Goal: Task Accomplishment & Management: Complete application form

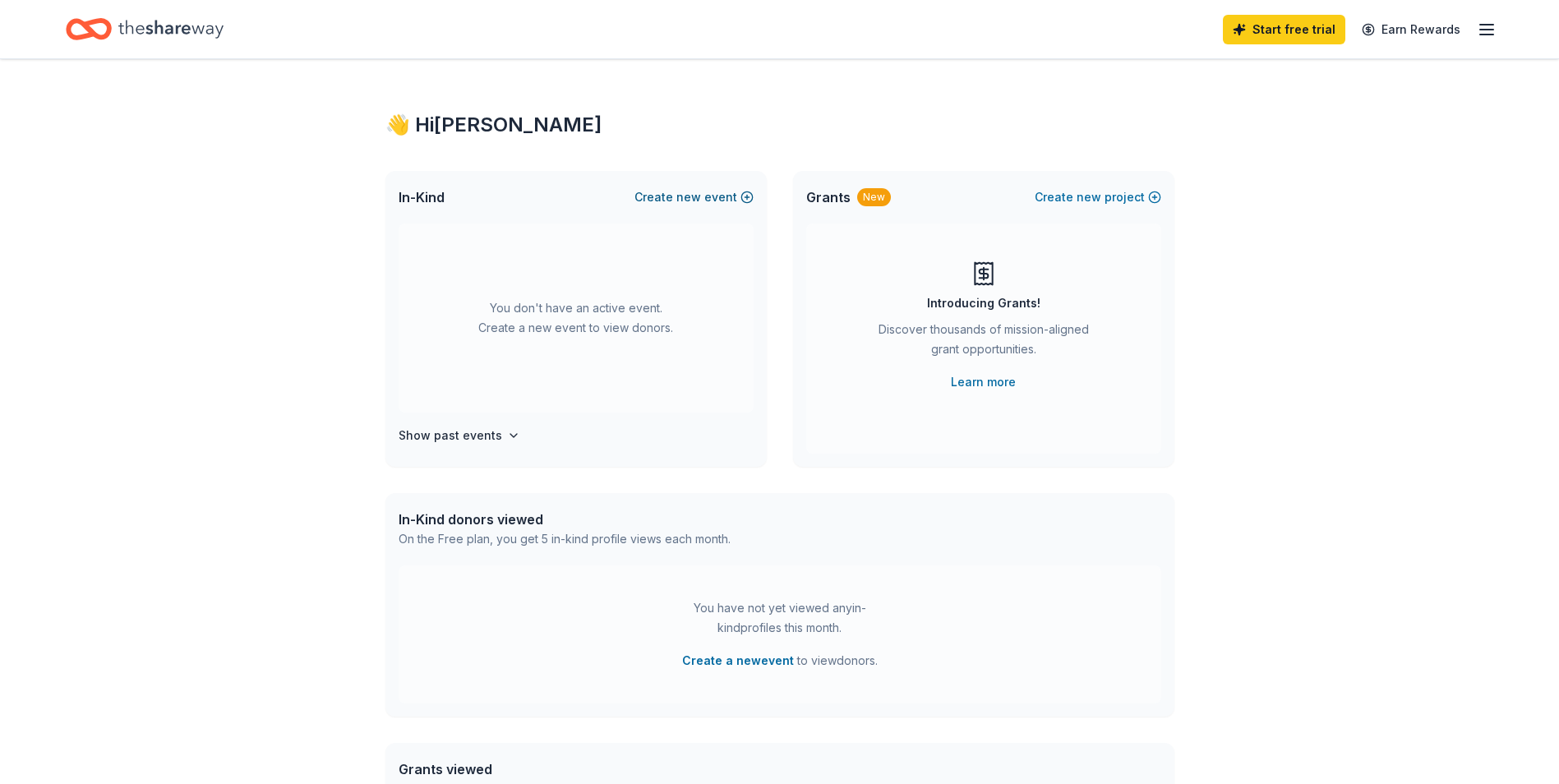
click at [698, 194] on span "new" at bounding box center [689, 197] width 25 height 20
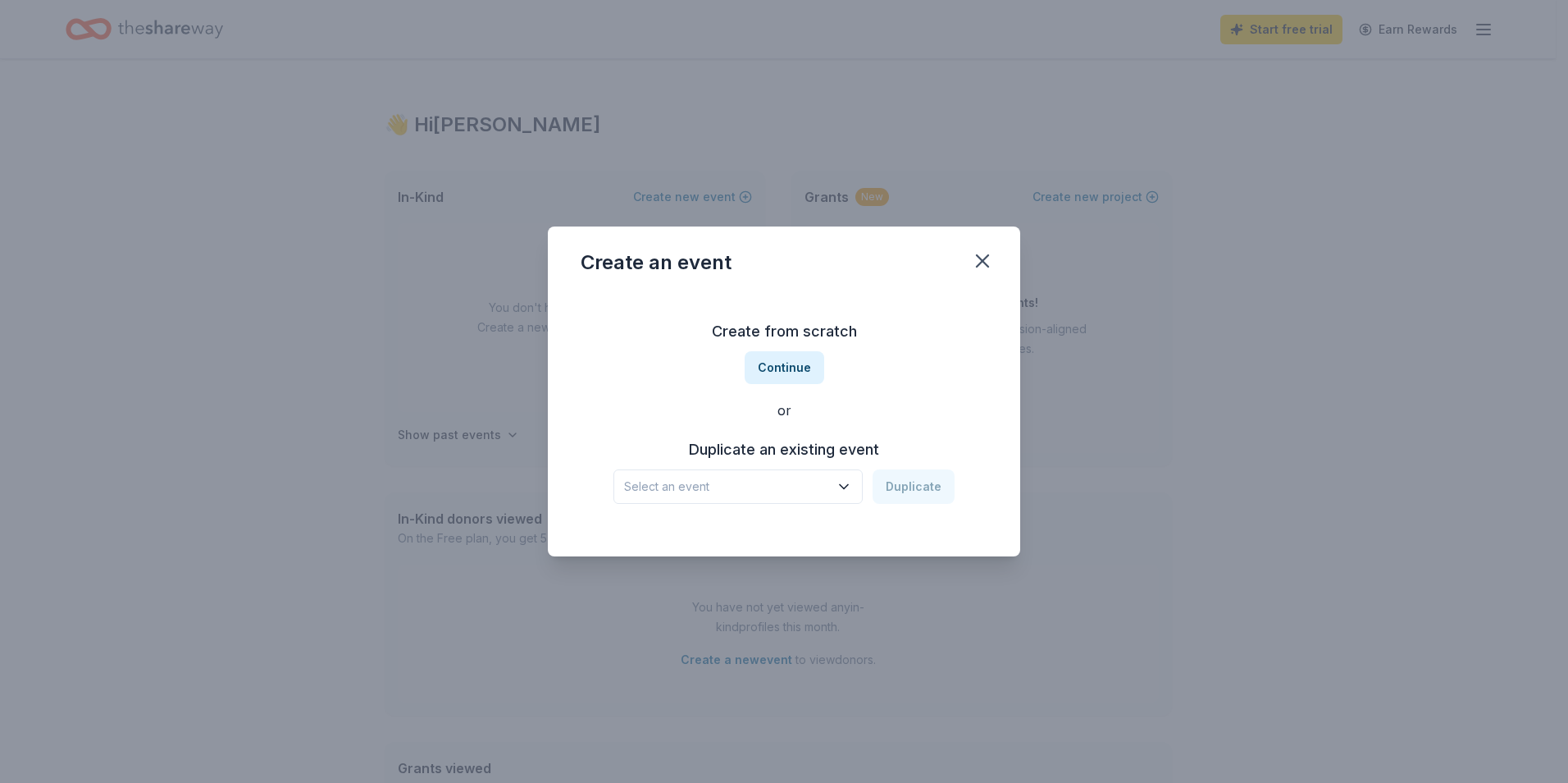
click at [759, 492] on span "Select an event" at bounding box center [726, 487] width 205 height 20
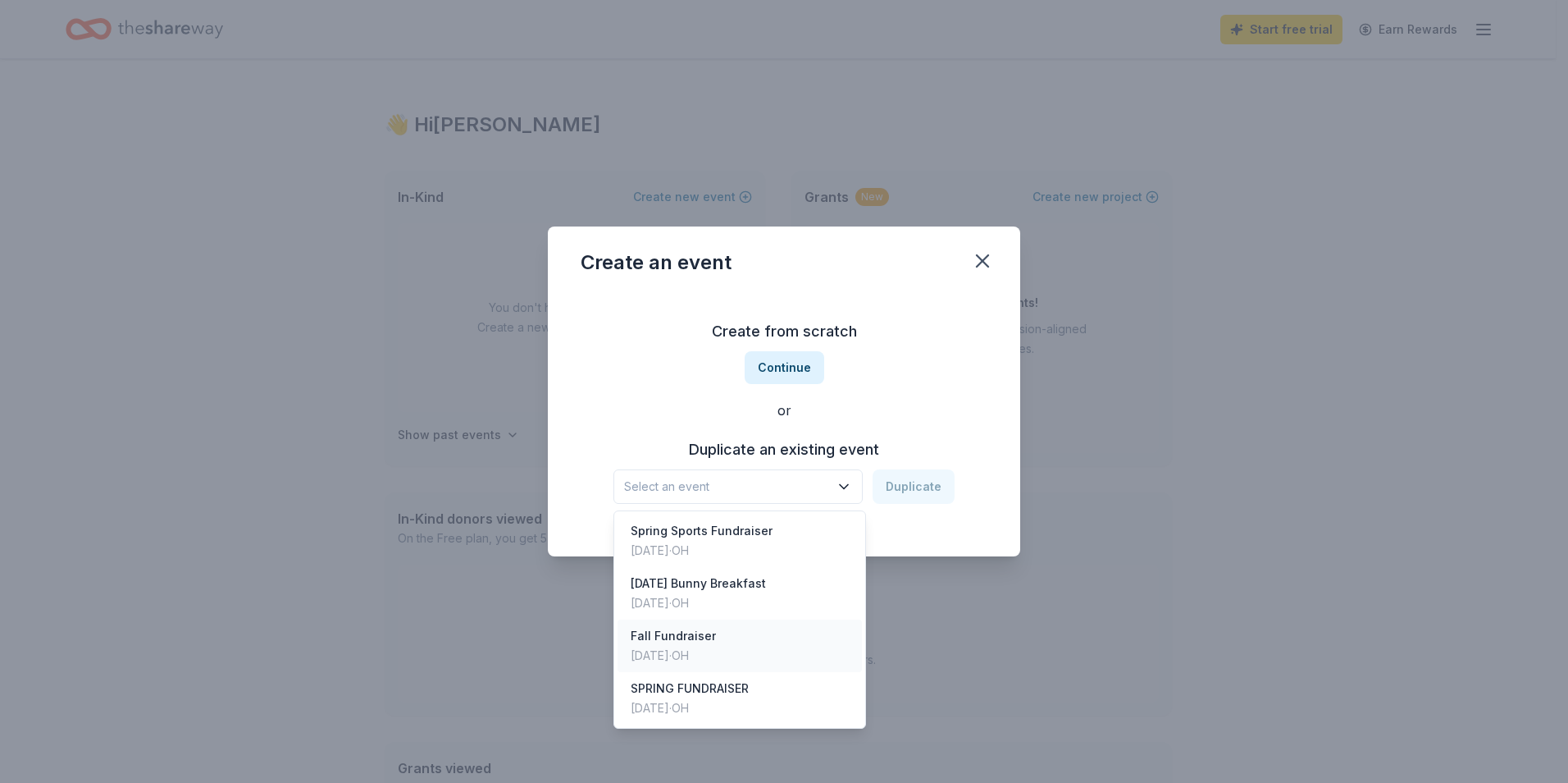
click at [695, 659] on div "Sep 22, 2024 · OH" at bounding box center [673, 655] width 85 height 20
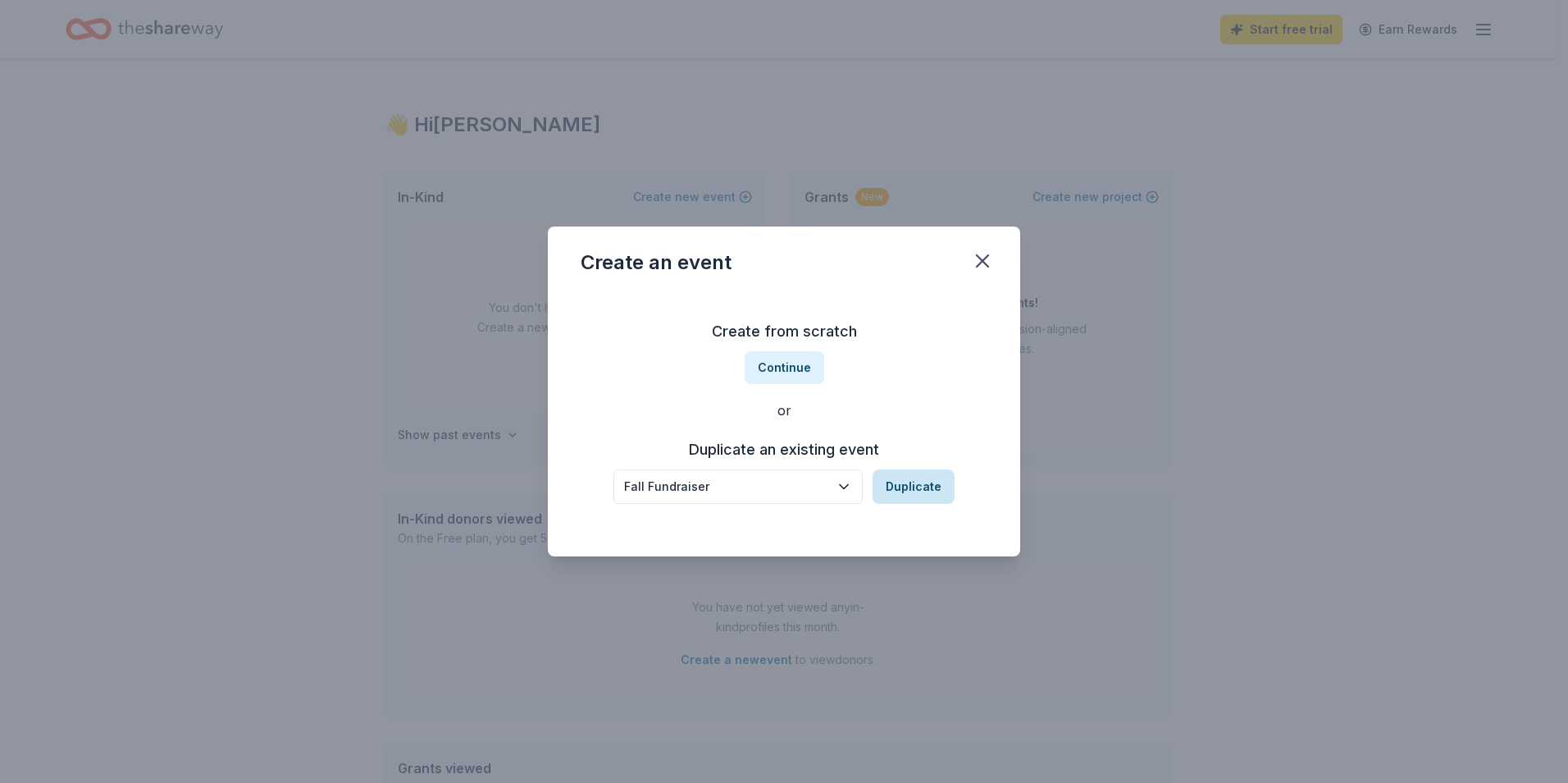
click at [914, 483] on button "Duplicate" at bounding box center [913, 487] width 82 height 34
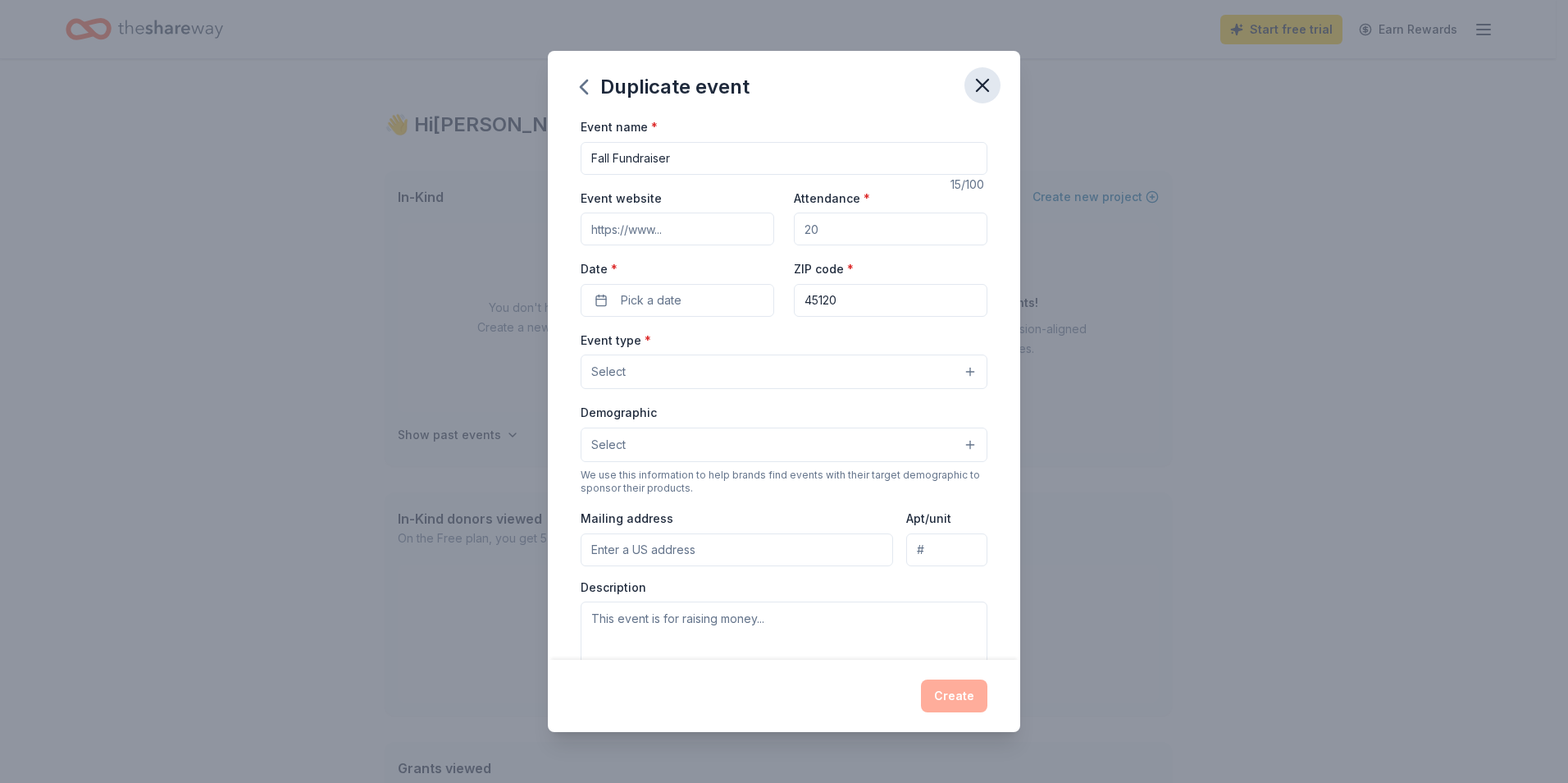
click at [979, 84] on icon "button" at bounding box center [982, 85] width 23 height 23
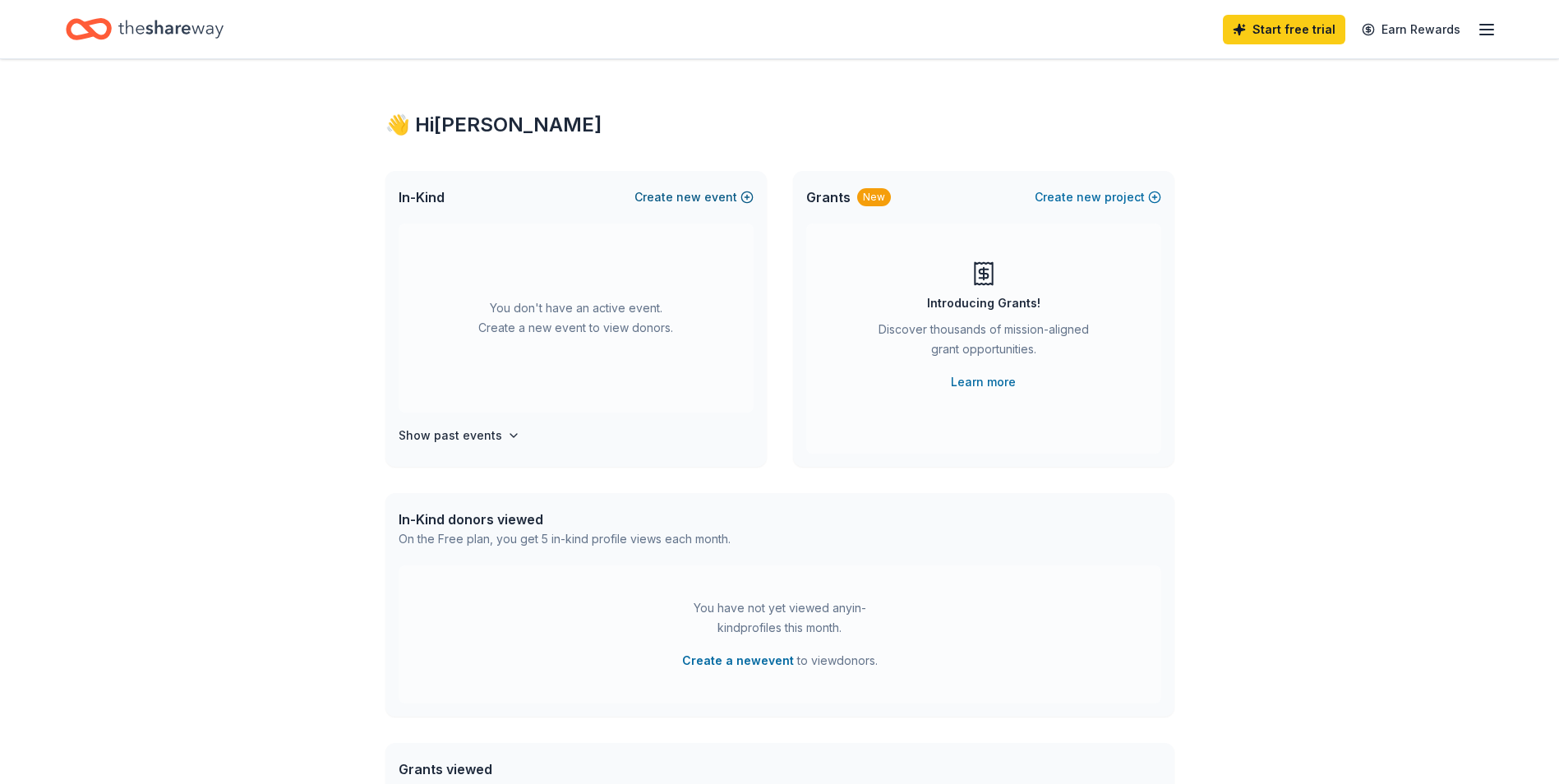
click at [739, 197] on button "Create new event" at bounding box center [693, 197] width 119 height 20
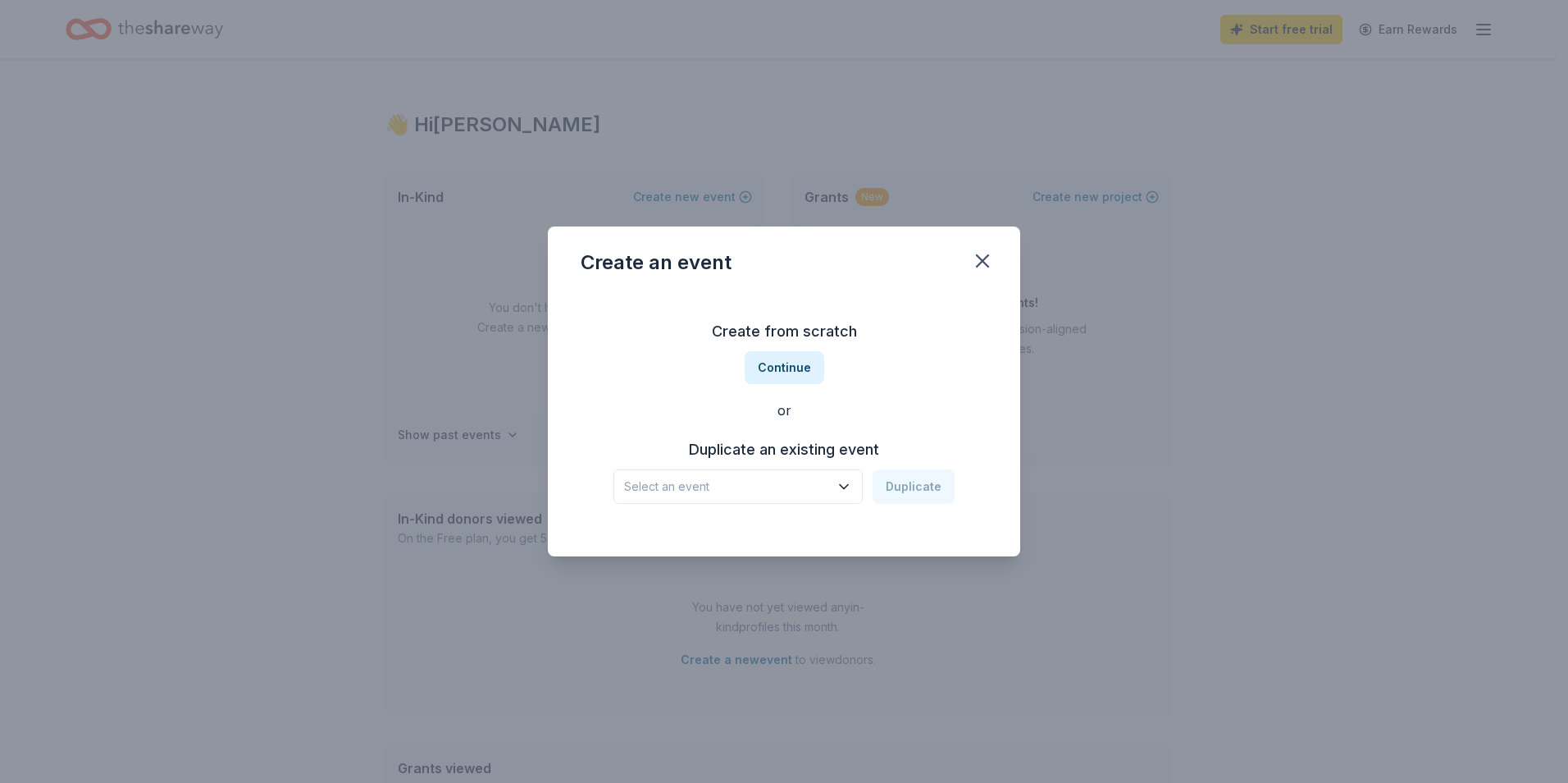
click at [838, 490] on icon "button" at bounding box center [843, 486] width 16 height 16
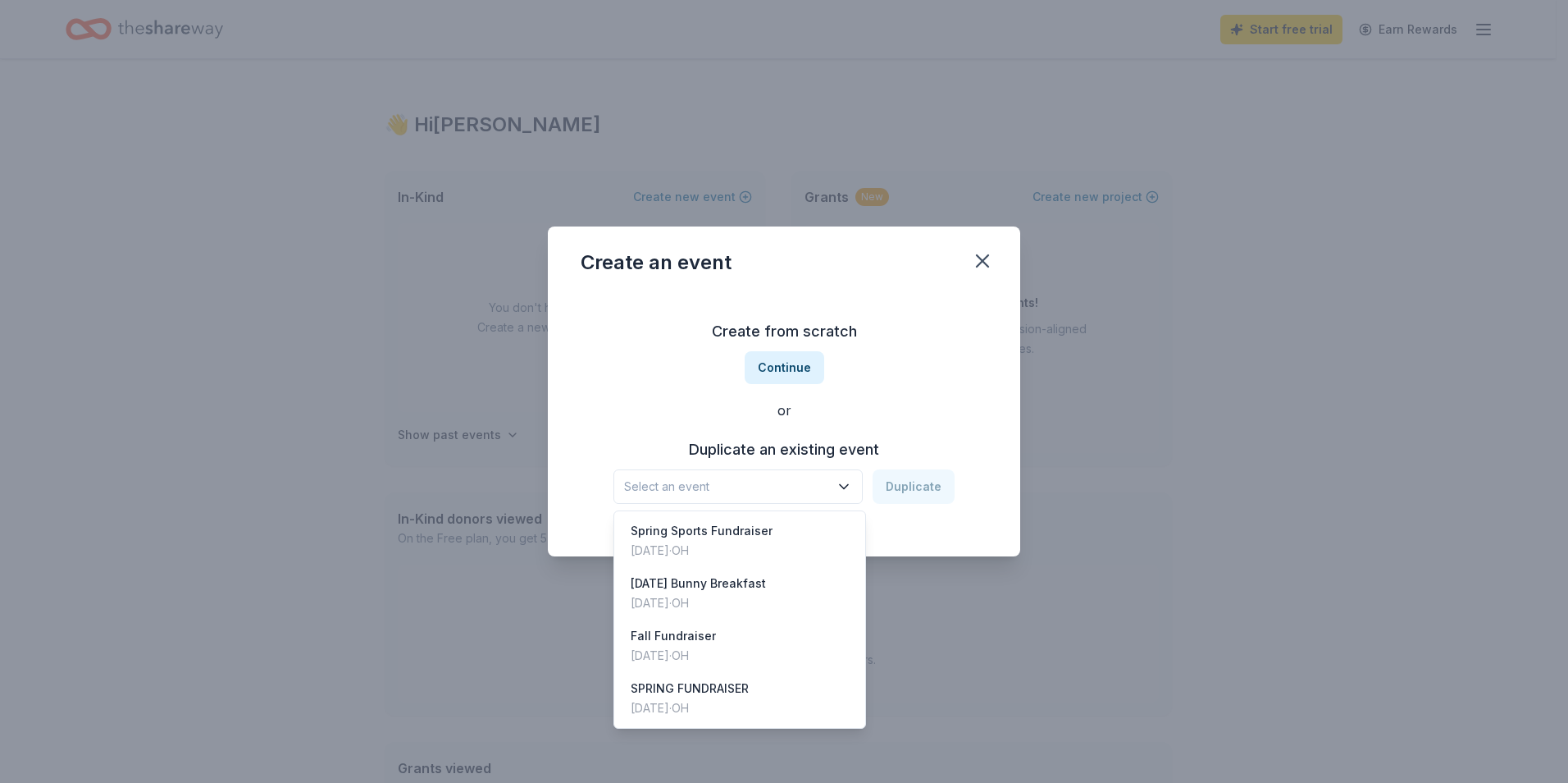
click at [899, 378] on div "Create from scratch Continue or Duplicate an existing event Select an event Dup…" at bounding box center [784, 411] width 407 height 238
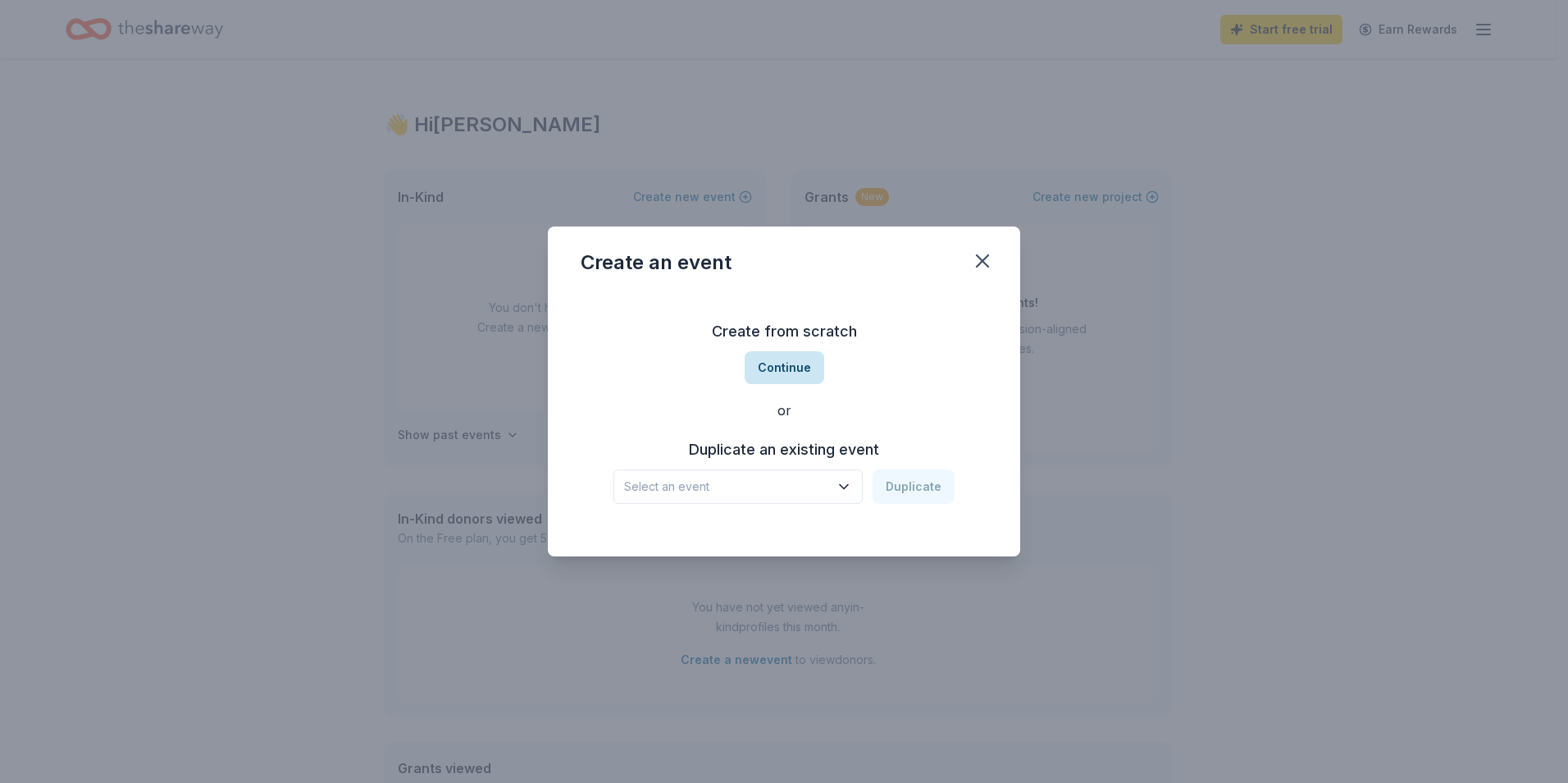
click at [782, 366] on button "Continue" at bounding box center [784, 367] width 79 height 33
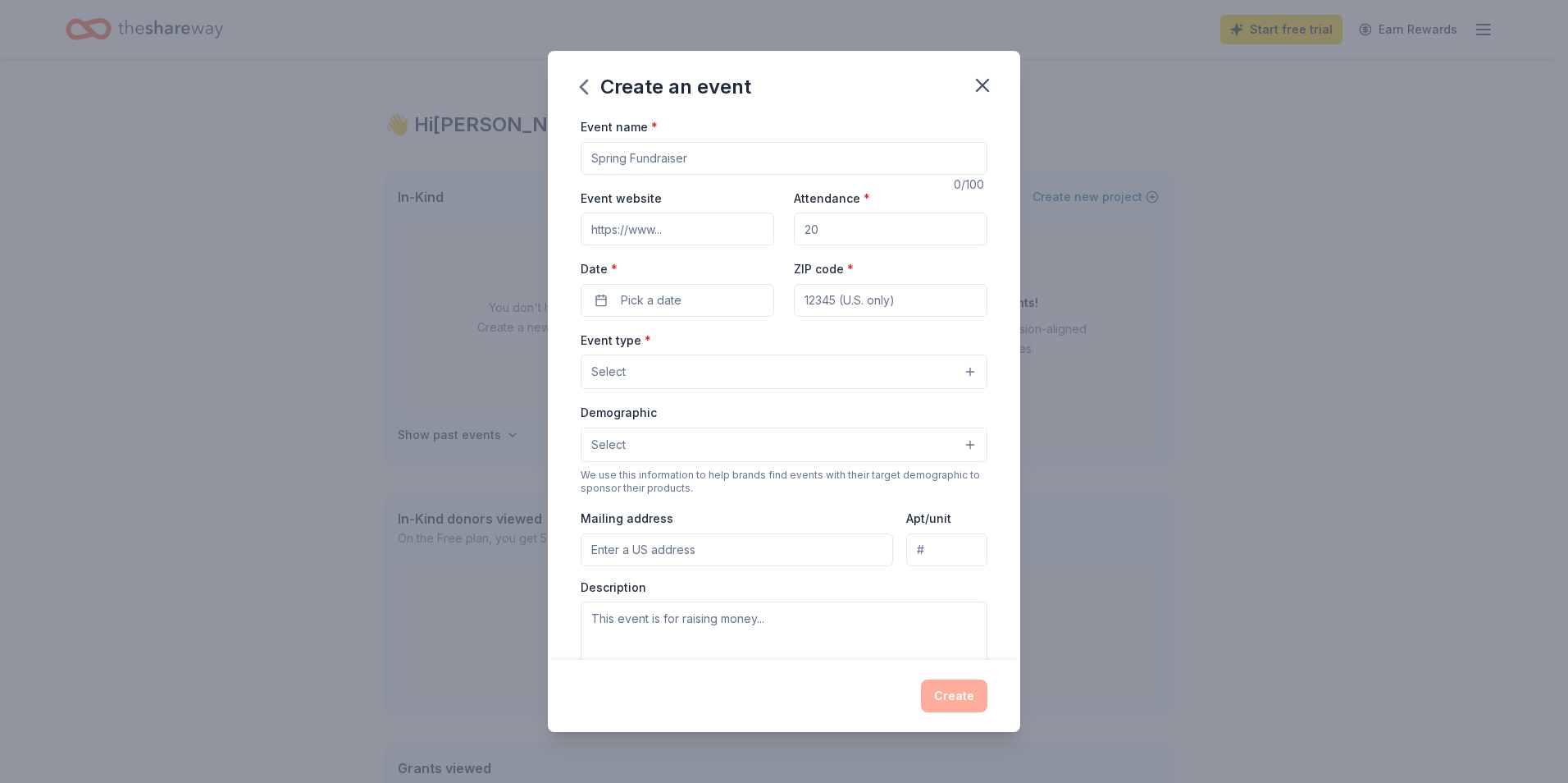
click at [645, 160] on input "Event name *" at bounding box center [784, 158] width 407 height 33
drag, startPoint x: 749, startPoint y: 156, endPoint x: 524, endPoint y: 154, distance: 225.0
click at [524, 154] on div "Create an event Event name * 0 /100 Event website Attendance * Date * Pick a da…" at bounding box center [784, 391] width 1568 height 783
type input "Fall Fundraiser- Raffle Basket"
type input "350"
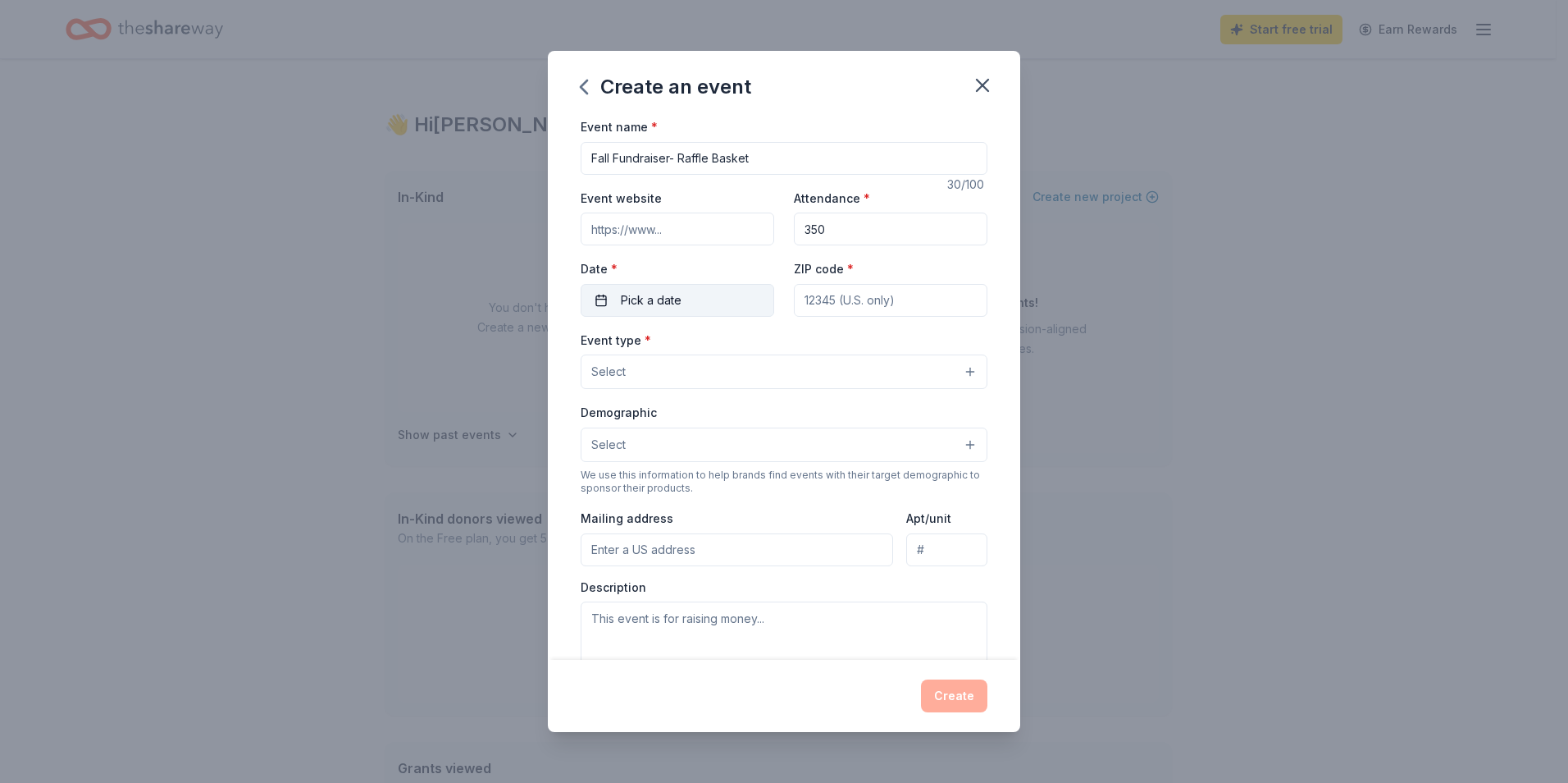
click at [598, 309] on button "Pick a date" at bounding box center [677, 300] width 194 height 33
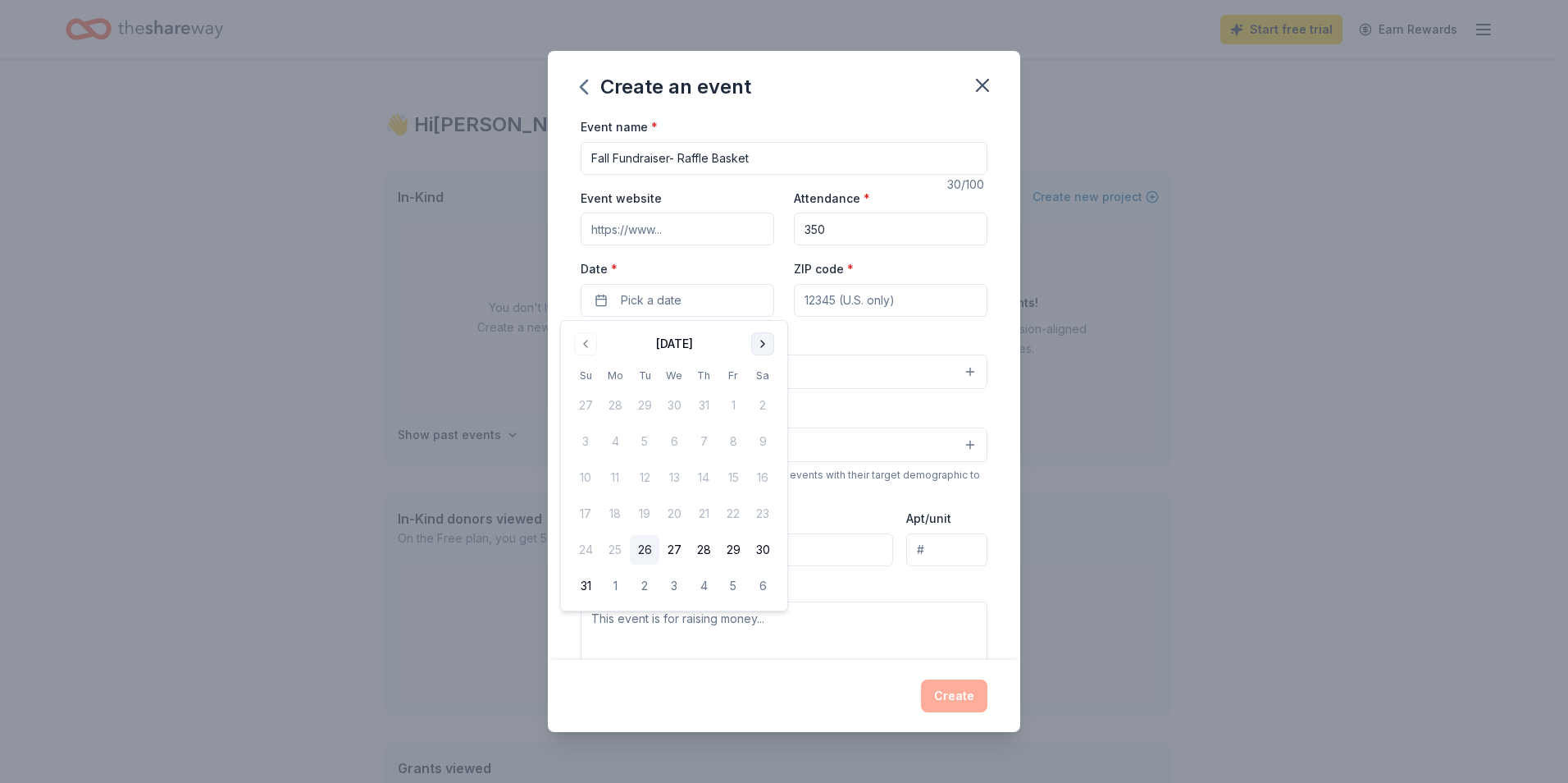
click at [754, 348] on button "Go to next month" at bounding box center [763, 344] width 23 height 23
click at [756, 342] on button "Go to next month" at bounding box center [763, 344] width 23 height 23
click at [764, 407] on button "4" at bounding box center [763, 404] width 30 height 30
click at [832, 286] on input "ZIP code *" at bounding box center [891, 300] width 194 height 33
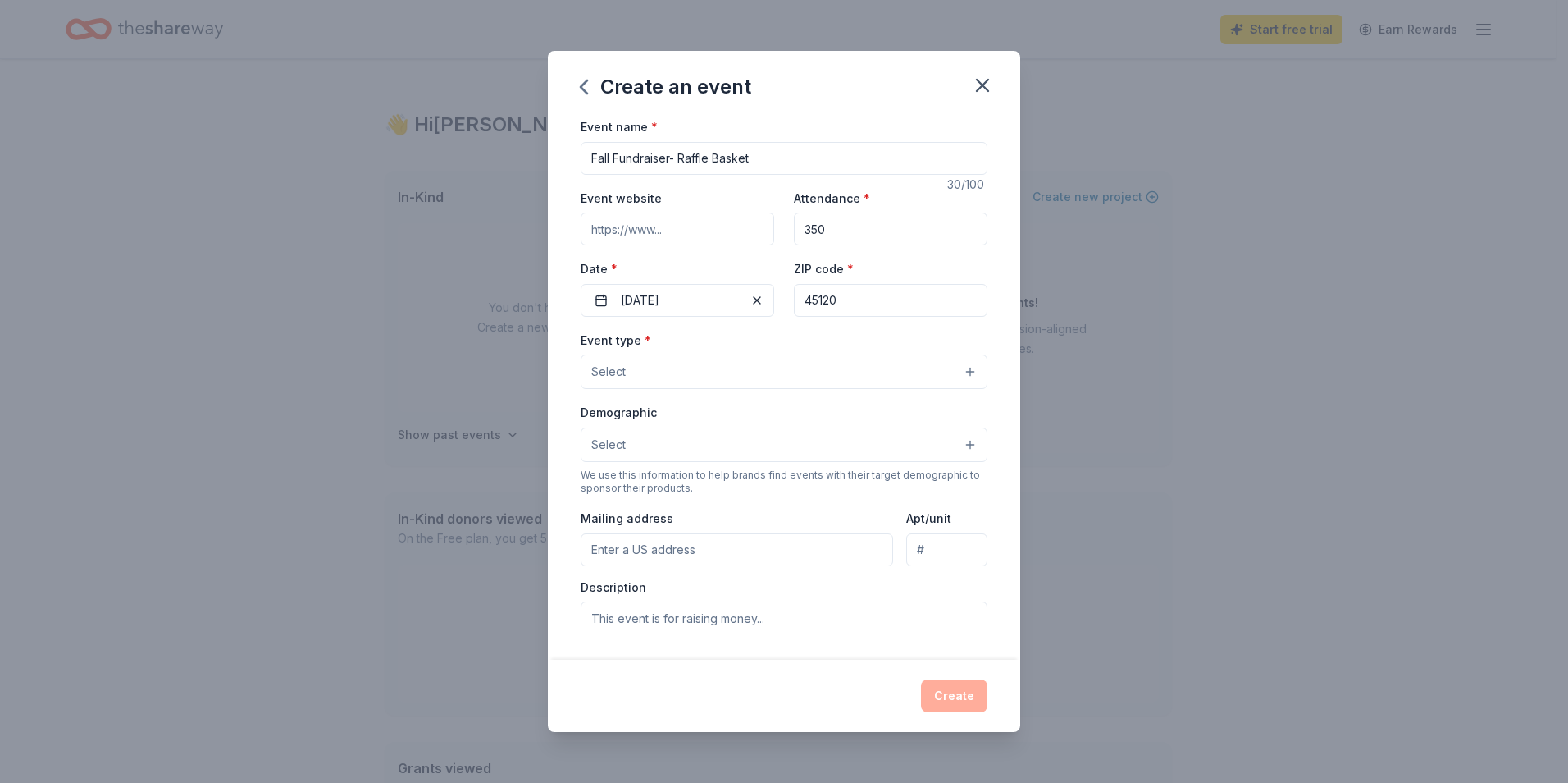
type input "45120"
click at [686, 368] on button "Select" at bounding box center [784, 372] width 407 height 34
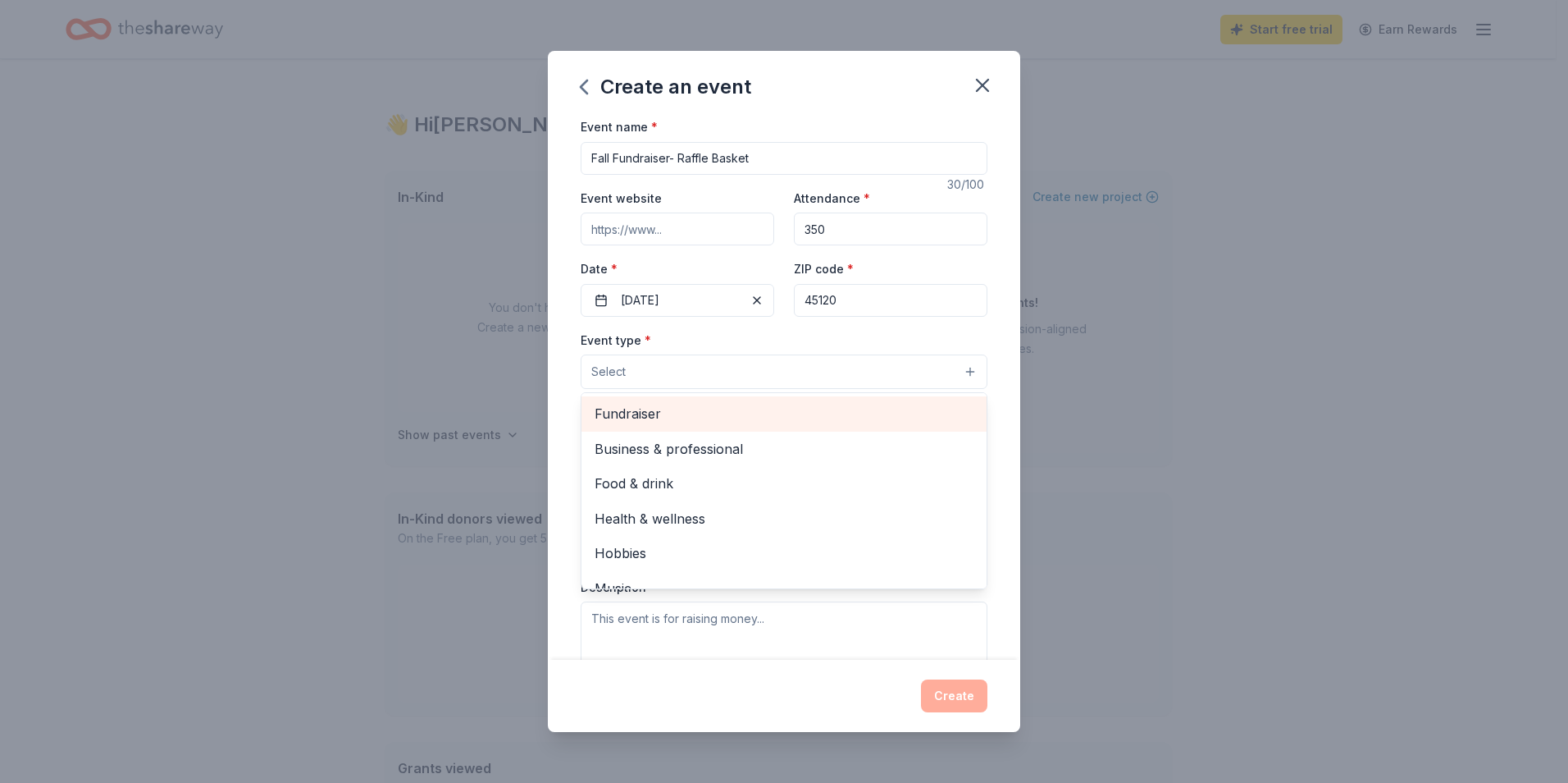
click at [687, 420] on span "Fundraiser" at bounding box center [784, 413] width 378 height 21
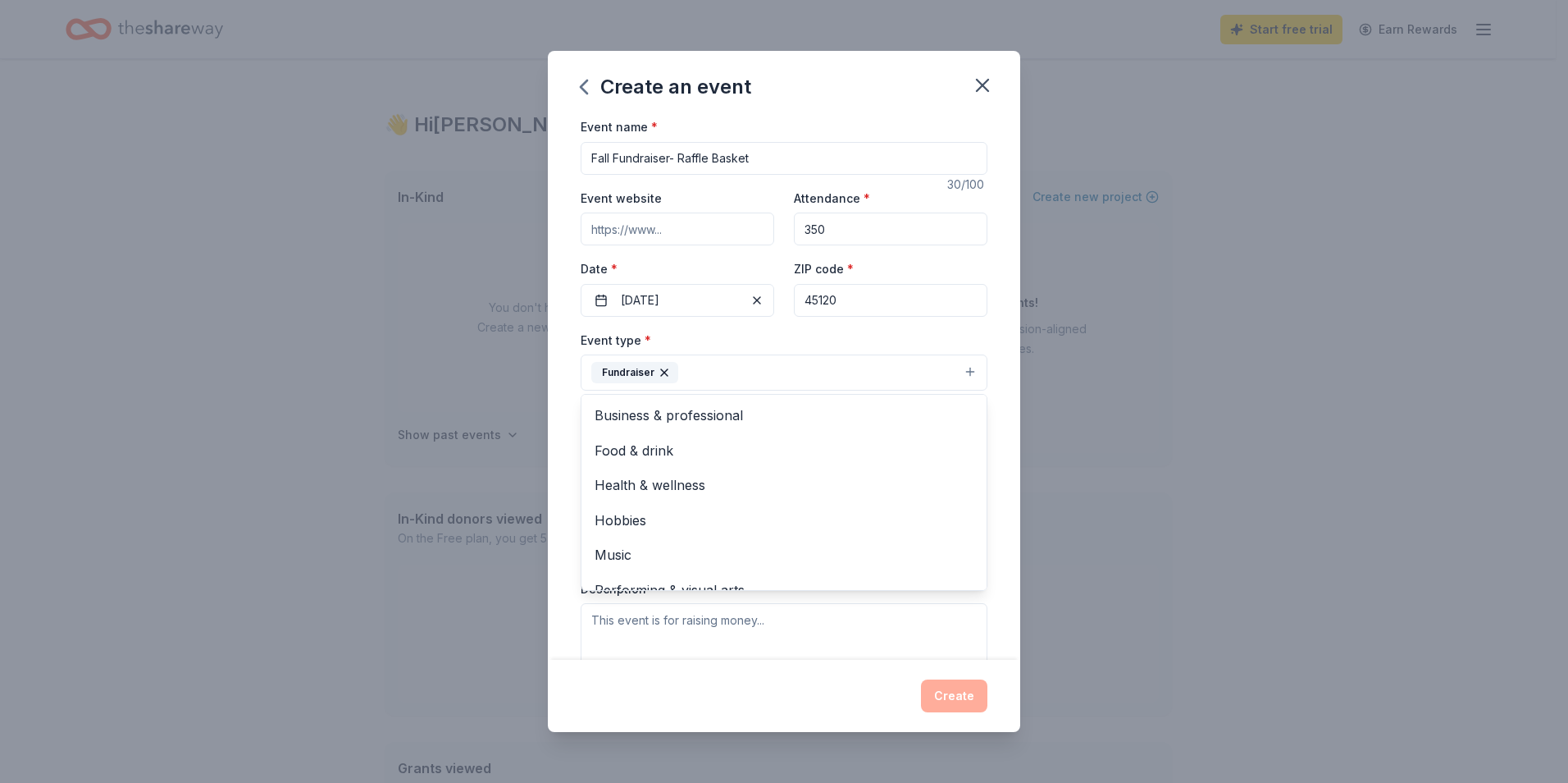
click at [989, 357] on div "Event name * Fall Fundraiser- Raffle Basket 30 /100 Event website Attendance * …" at bounding box center [784, 388] width 472 height 543
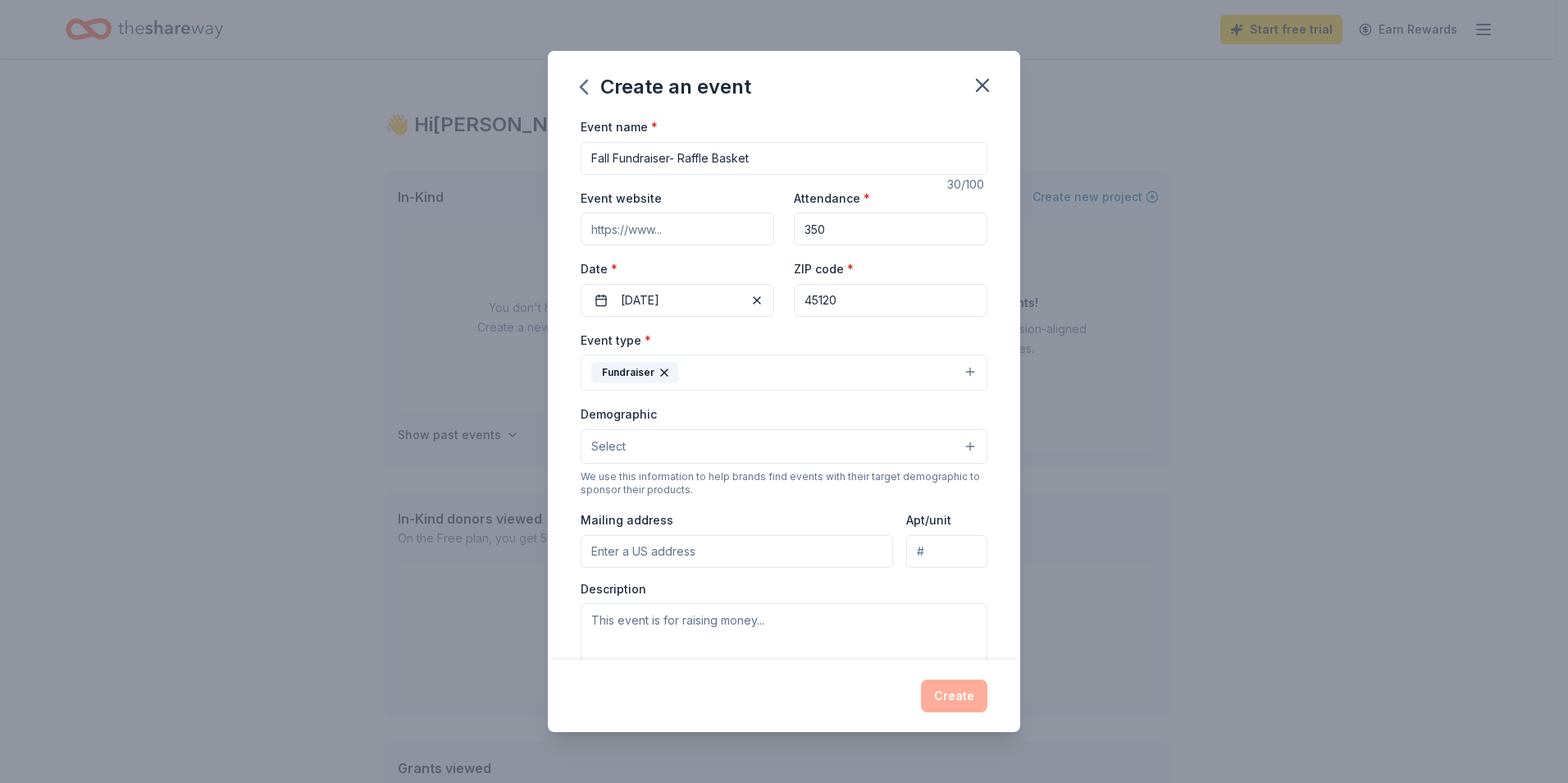
click at [662, 443] on button "Select" at bounding box center [784, 446] width 407 height 34
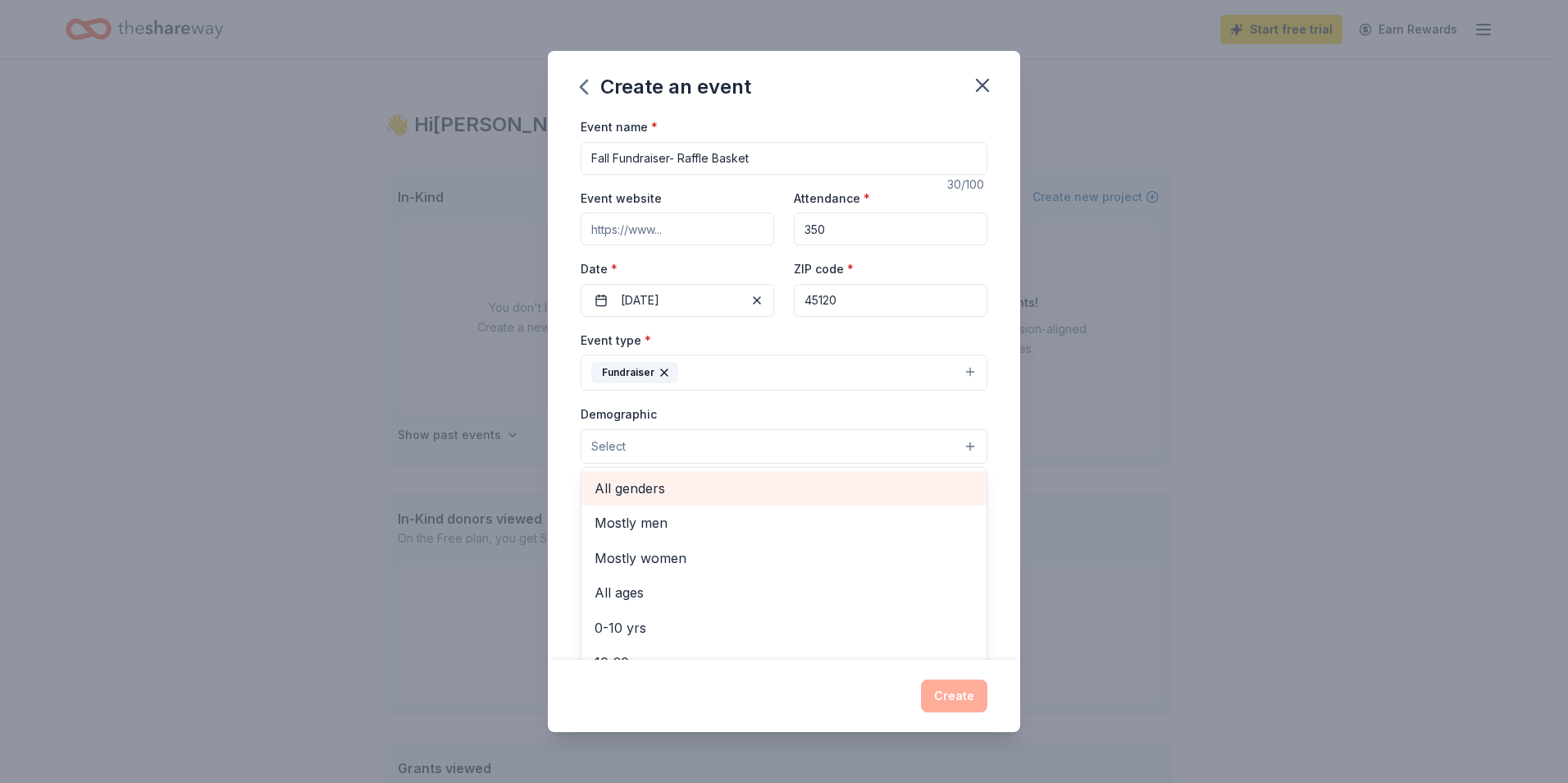
click at [645, 492] on span "All genders" at bounding box center [784, 488] width 378 height 21
click at [980, 499] on div "Event name * Fall Fundraiser- Raffle Basket 30 /100 Event website Attendance * …" at bounding box center [784, 388] width 472 height 543
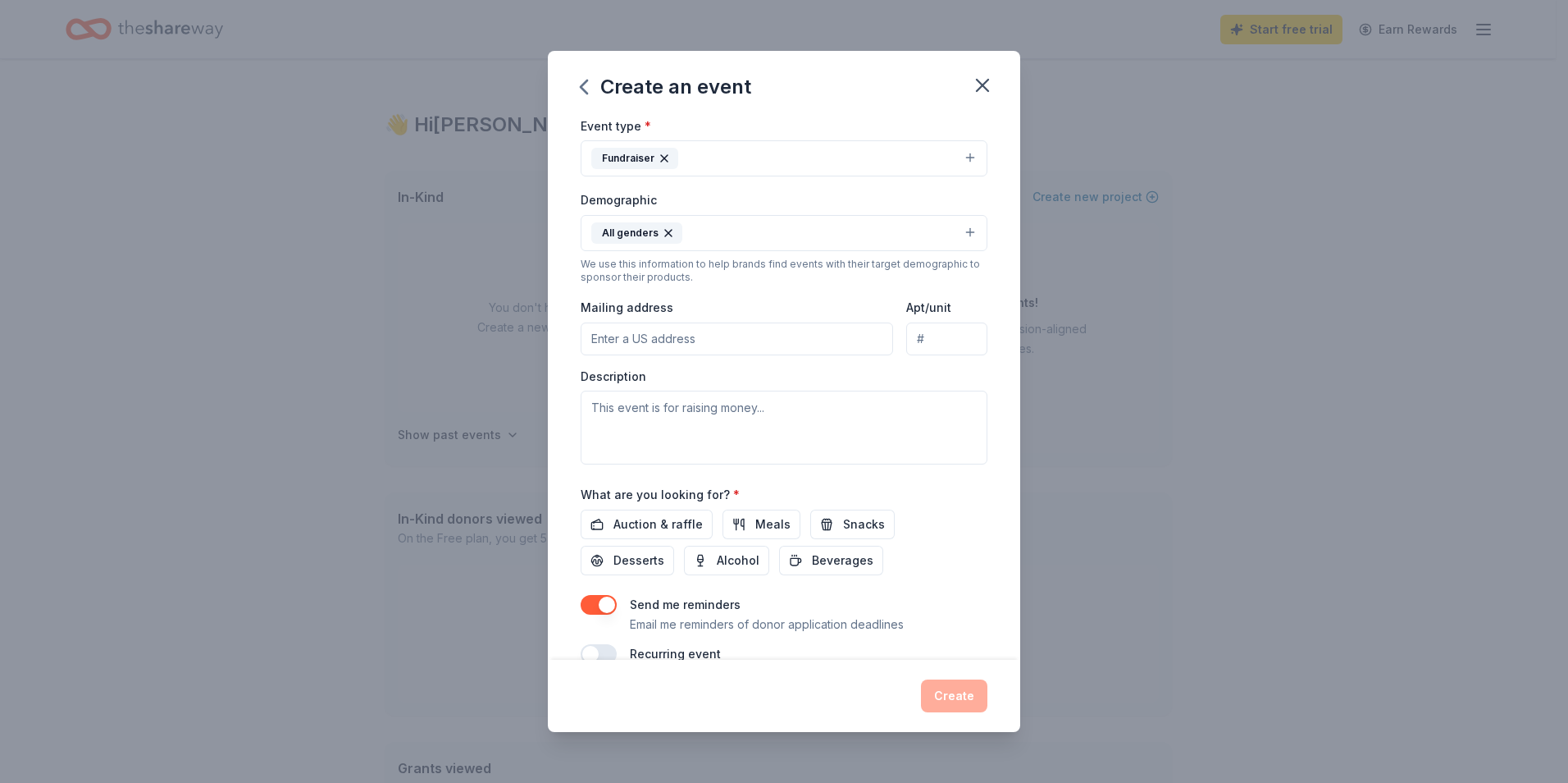
scroll to position [245, 0]
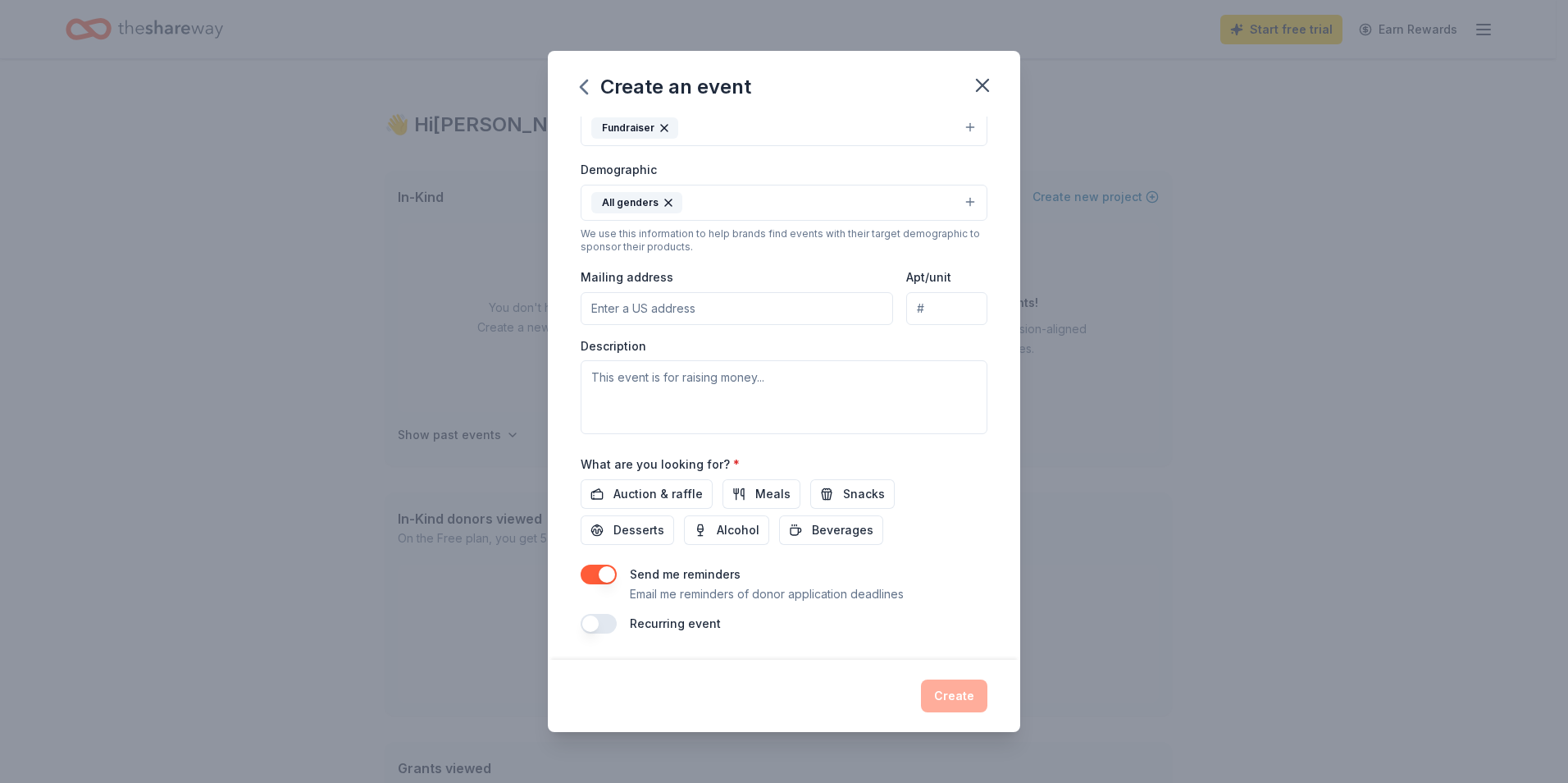
click at [655, 315] on input "Mailing address" at bounding box center [737, 309] width 312 height 33
click at [977, 355] on div "Event name * Fall Fundraiser- Raffle Basket 30 /100 Event website Attendance * …" at bounding box center [784, 388] width 472 height 543
click at [709, 310] on input "P.O. Box 387" at bounding box center [737, 309] width 312 height 33
type input "P.O. Box 387 Felicity Ohio 45120"
click at [687, 392] on textarea at bounding box center [784, 397] width 407 height 74
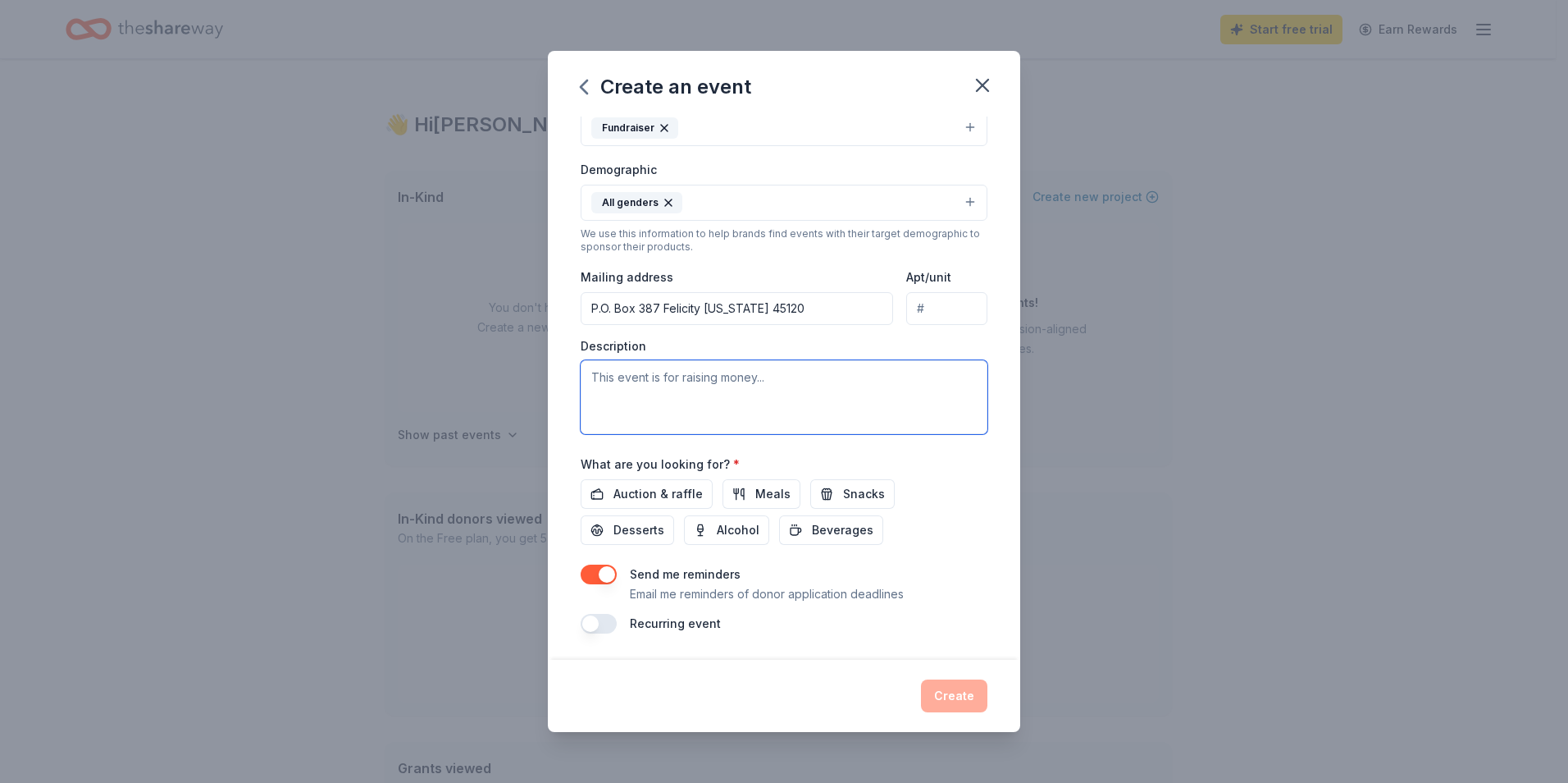
paste textarea "Felicity Youth Sports will be hosting a Basket Raffle Fundraiser at an upcoming…"
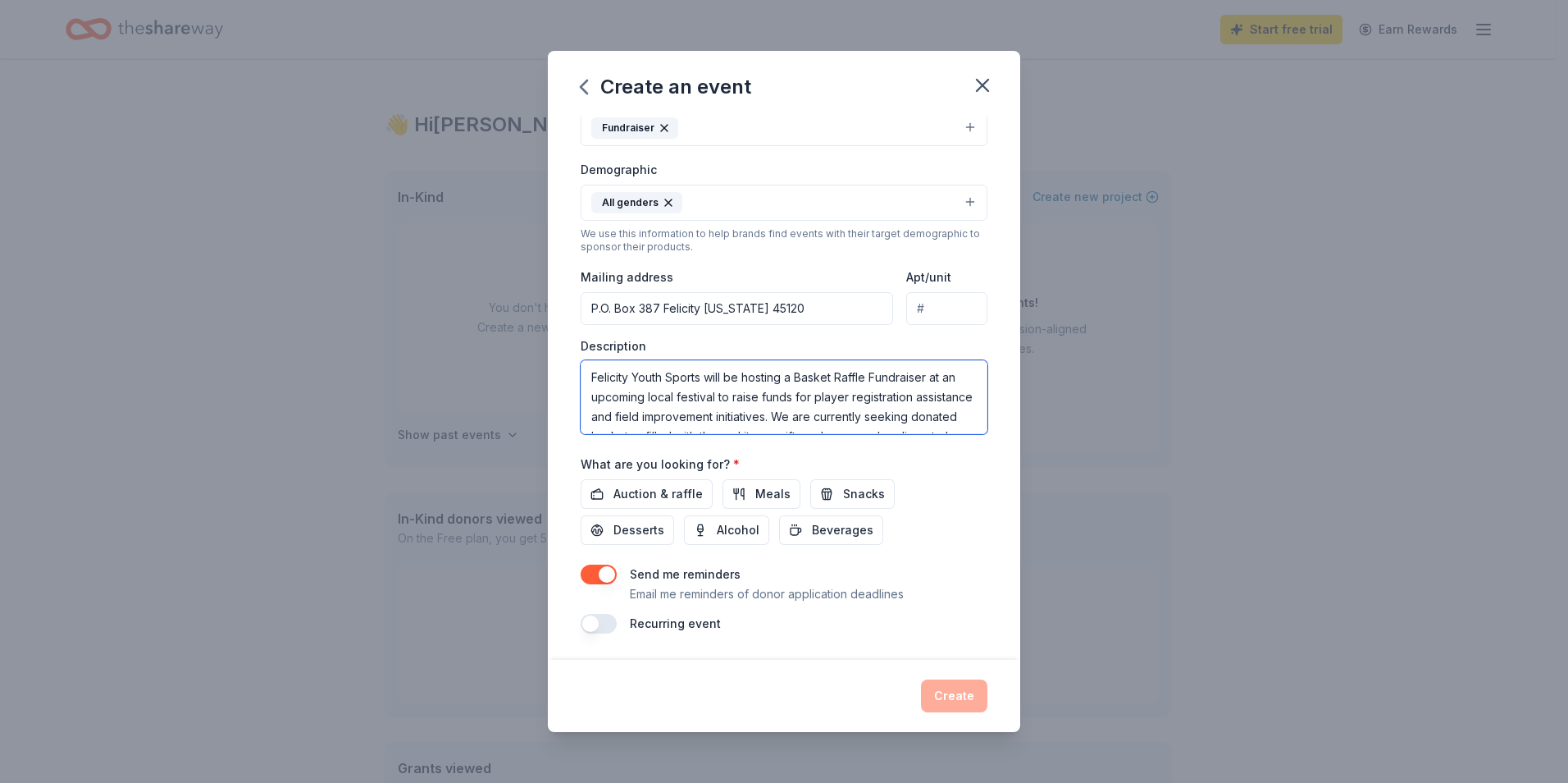
scroll to position [33, 0]
click at [682, 404] on textarea "Felicity Youth Sports will be hosting a Basket Raffle Fundraiser at an upcoming…" at bounding box center [784, 397] width 407 height 74
drag, startPoint x: 721, startPoint y: 421, endPoint x: 778, endPoint y: 407, distance: 58.7
click at [778, 407] on textarea "Felicity Youth Sports will be hosting a Basket Raffle Fundraiser at an upcoming…" at bounding box center [784, 397] width 407 height 74
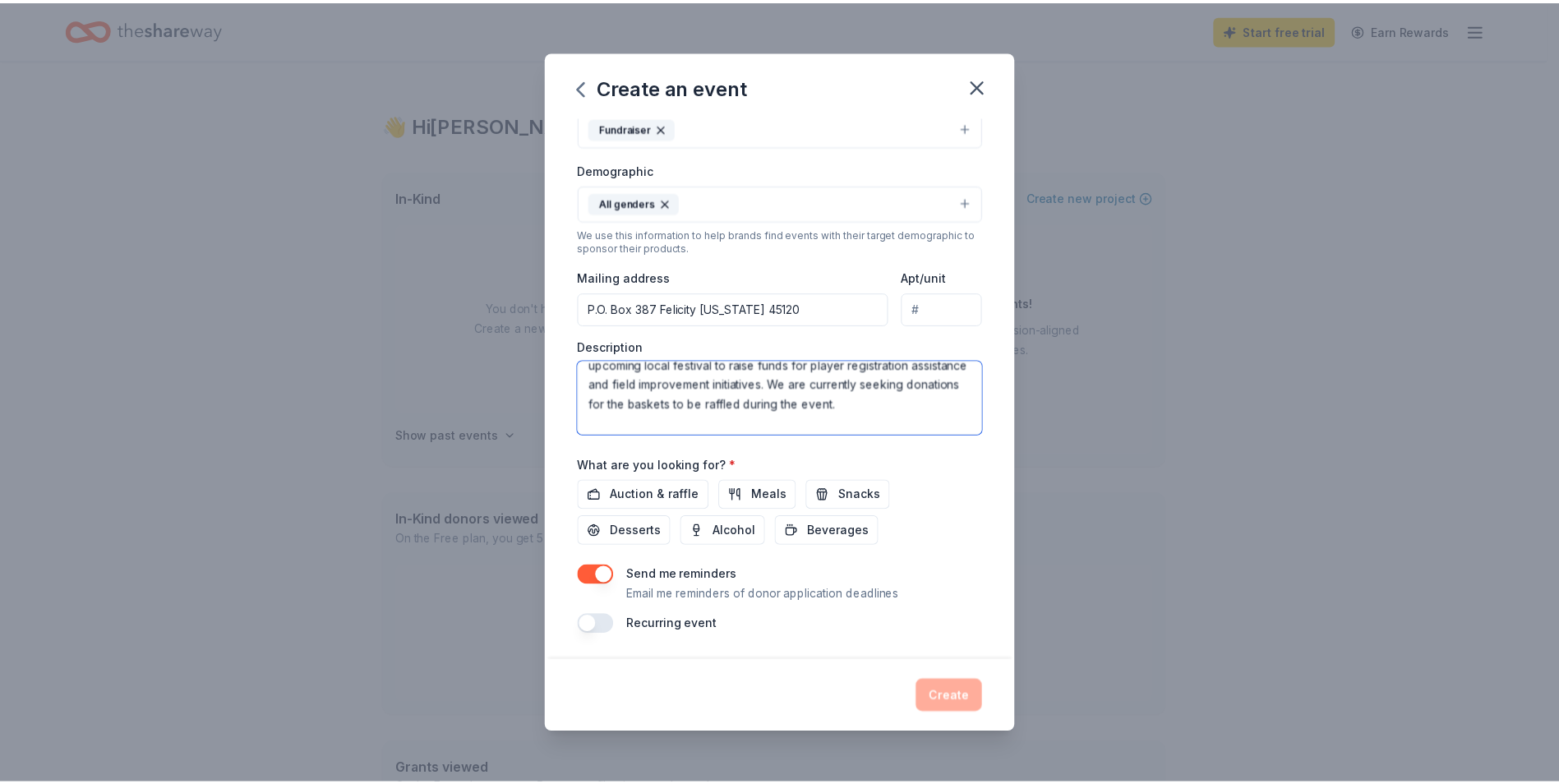
scroll to position [99, 0]
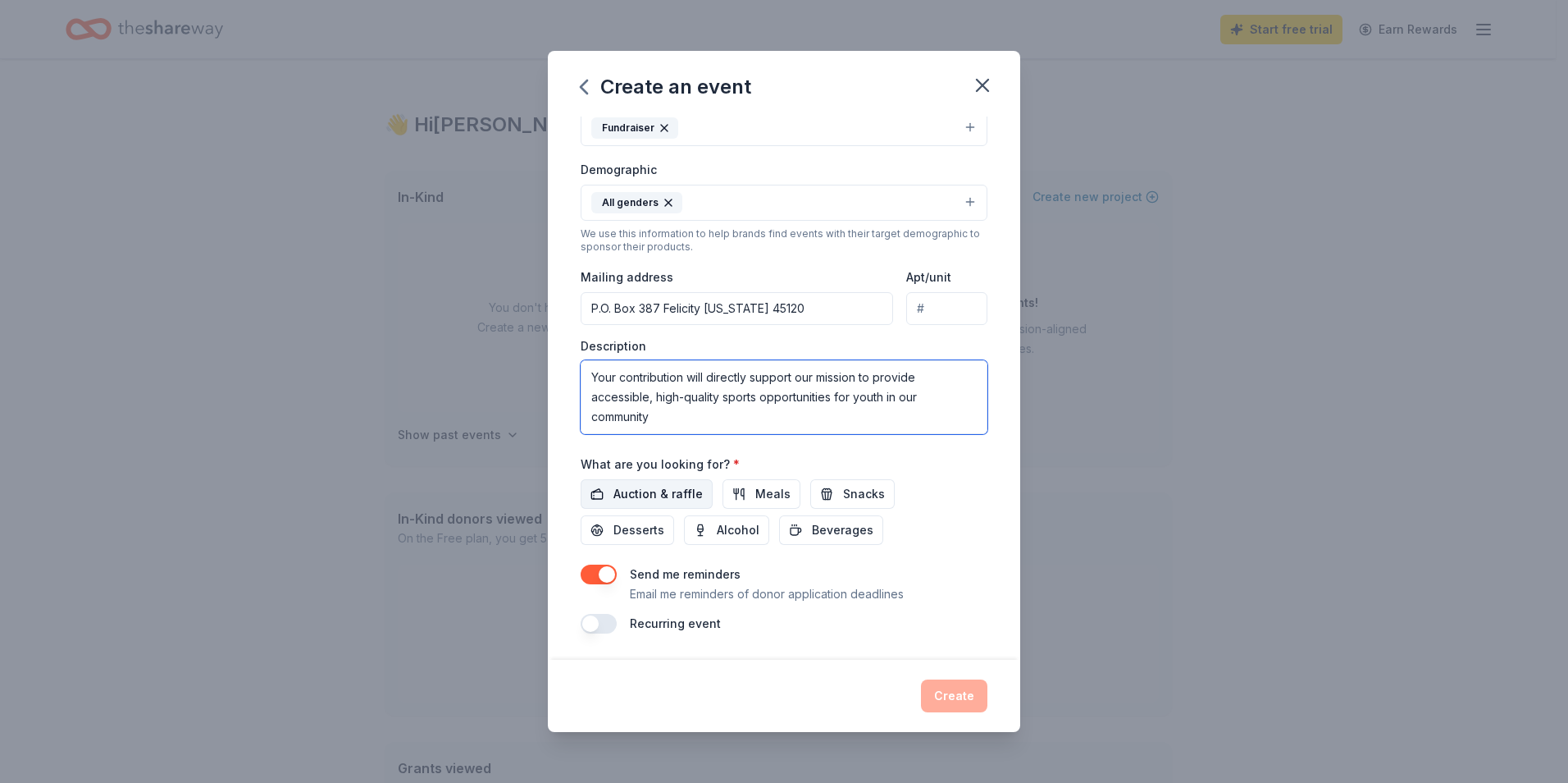
type textarea "Felicity Youth Sports will be hosting a Basket Raffle Fundraiser at an upcoming…"
click at [635, 492] on span "Auction & raffle" at bounding box center [658, 493] width 90 height 20
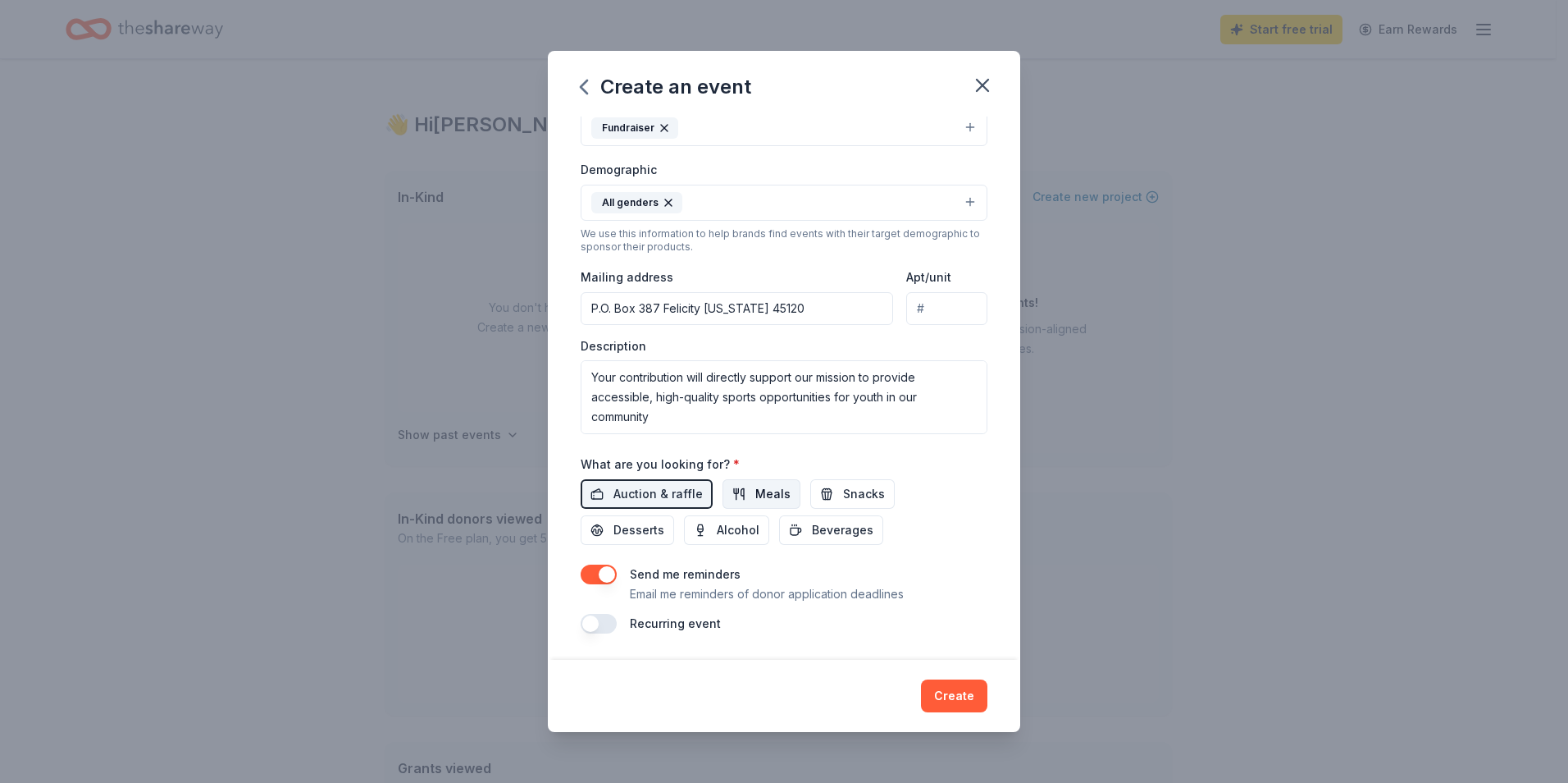
drag, startPoint x: 841, startPoint y: 495, endPoint x: 760, endPoint y: 495, distance: 81.0
click at [843, 495] on span "Snacks" at bounding box center [864, 493] width 42 height 20
click at [760, 495] on span "Meals" at bounding box center [772, 493] width 35 height 20
click at [632, 529] on span "Desserts" at bounding box center [638, 530] width 51 height 20
click at [719, 529] on span "Alcohol" at bounding box center [738, 530] width 43 height 20
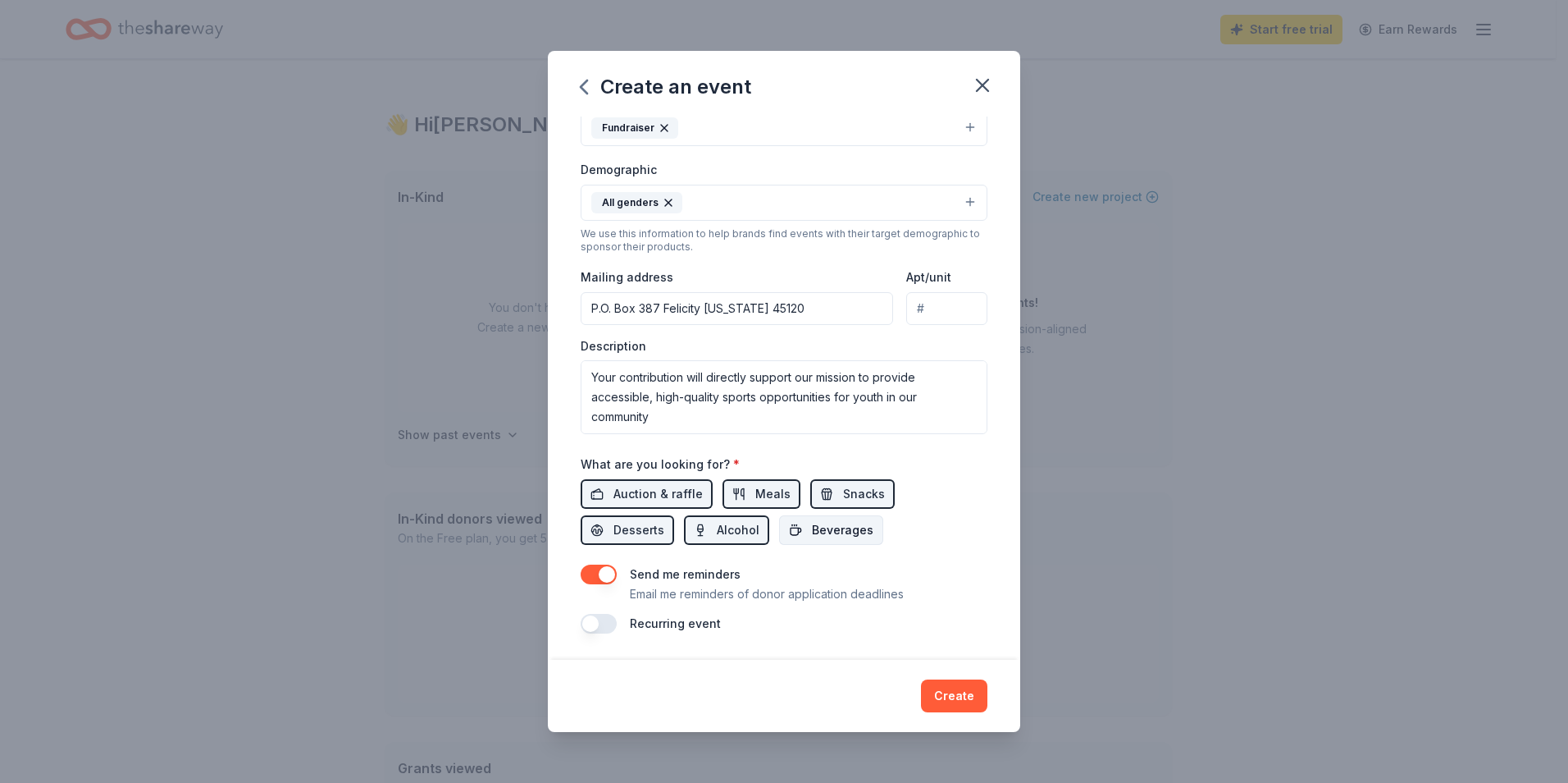
click at [831, 529] on span "Beverages" at bounding box center [843, 530] width 61 height 20
click at [942, 694] on button "Create" at bounding box center [955, 696] width 67 height 33
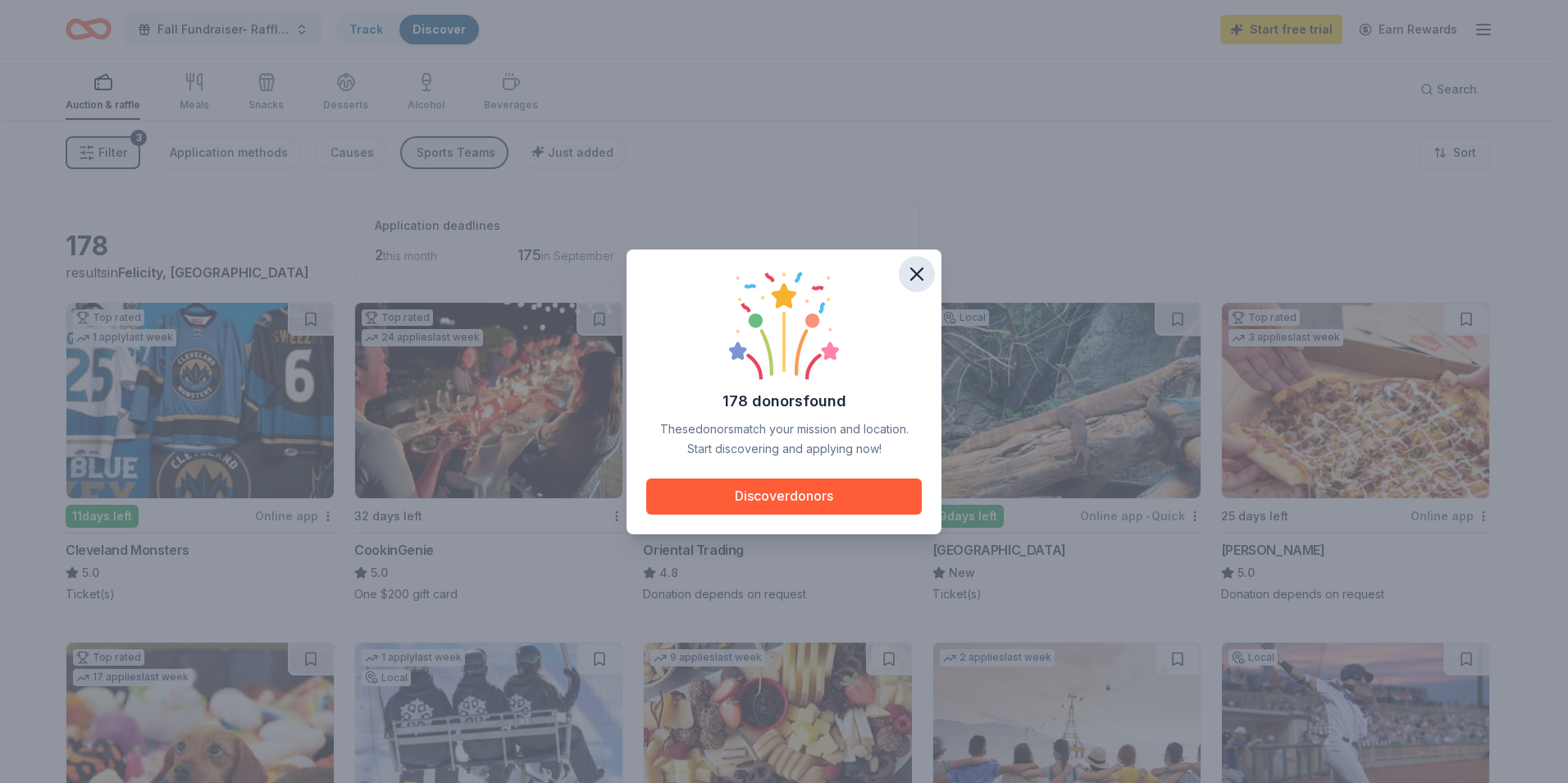
click at [913, 273] on icon "button" at bounding box center [916, 274] width 23 height 23
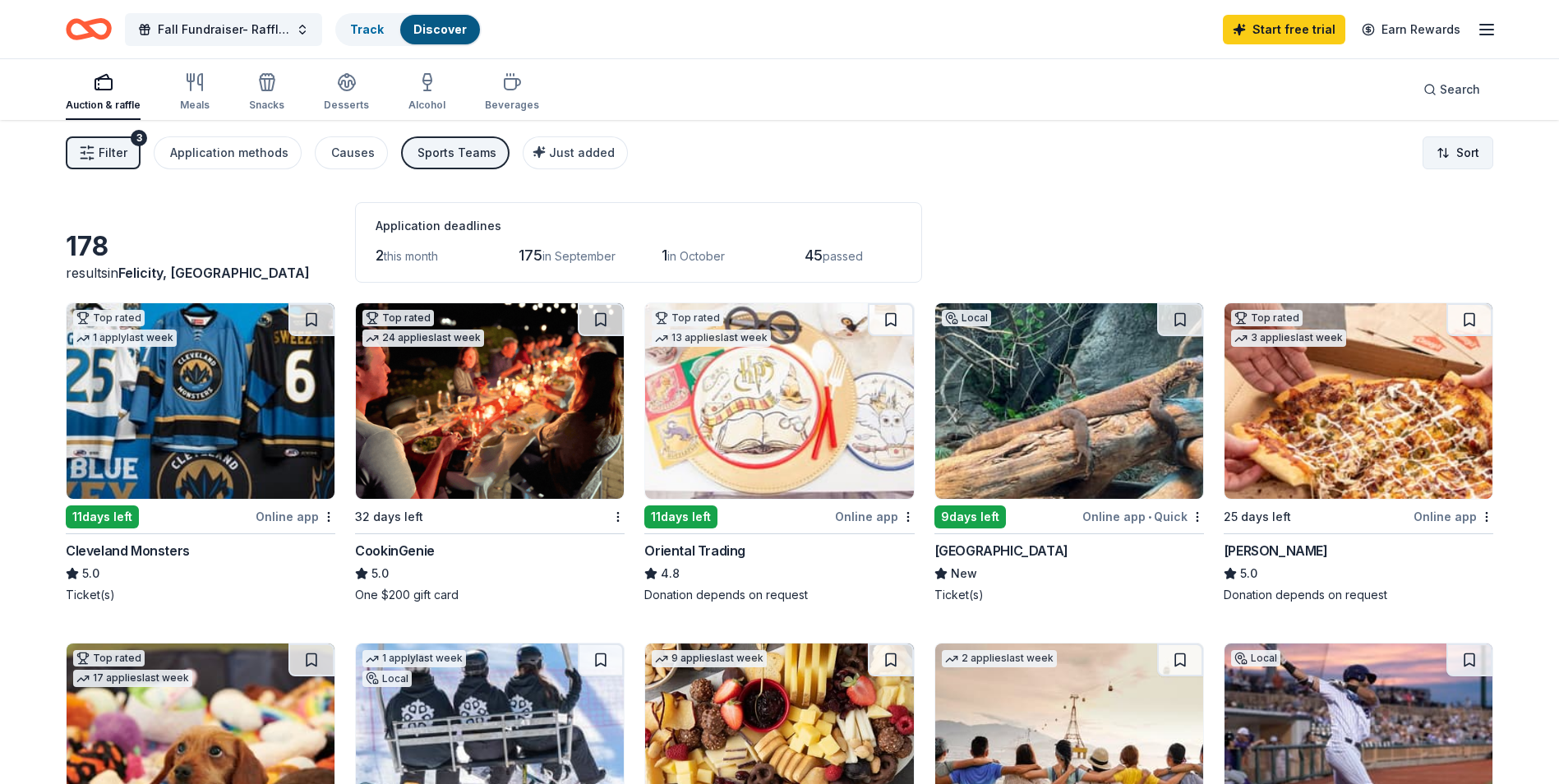
click at [1475, 145] on html "Fall Fundraiser- Raffle Basket Track Discover Start free trial Earn Rewards Auc…" at bounding box center [780, 392] width 1559 height 784
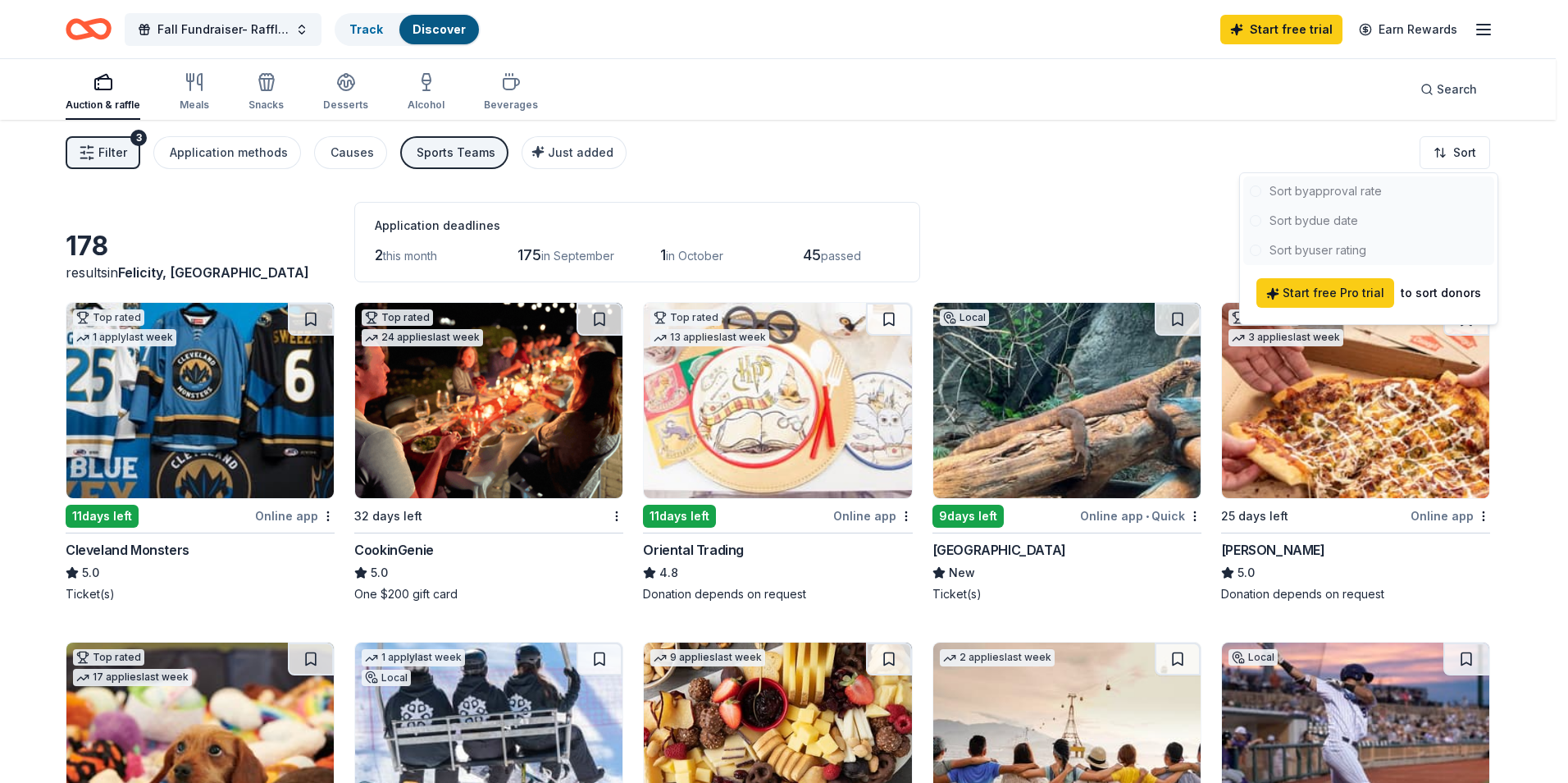
click at [982, 172] on html "Fall Fundraiser- Raffle Basket Track Discover Start free trial Earn Rewards Auc…" at bounding box center [784, 391] width 1568 height 783
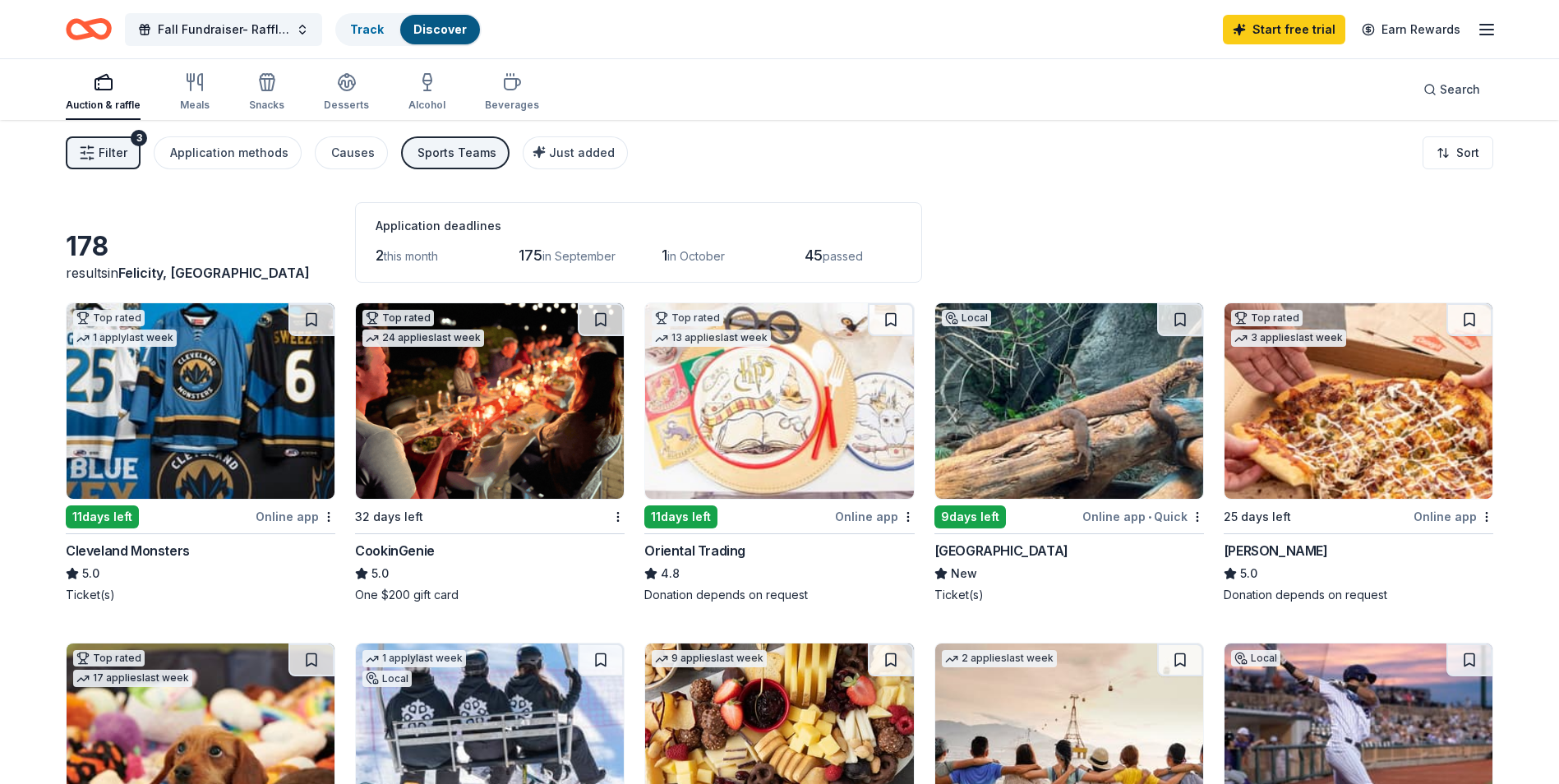
click at [397, 549] on div "CookinGenie" at bounding box center [395, 550] width 79 height 20
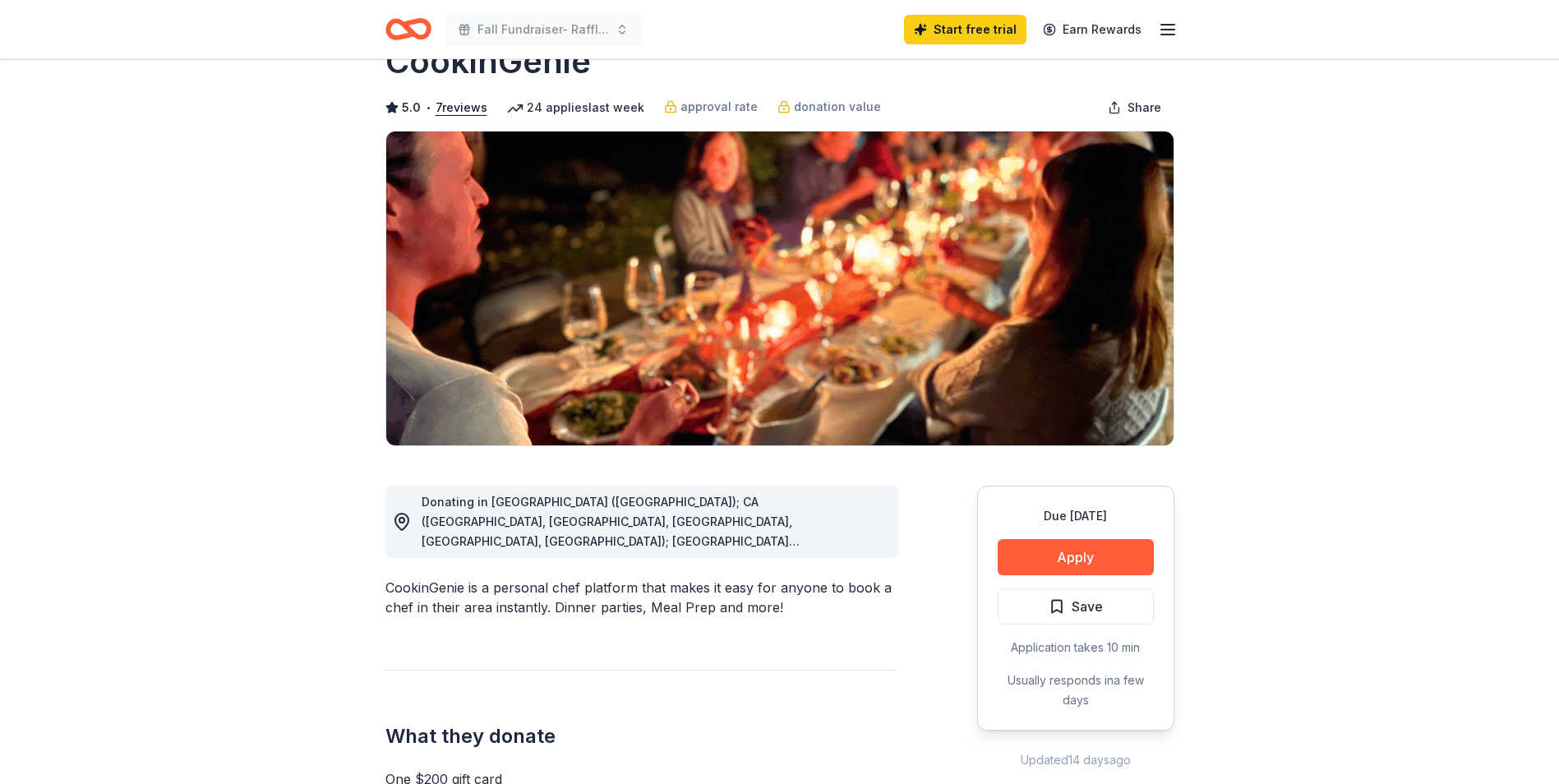
scroll to position [82, 0]
